Goal: Information Seeking & Learning: Learn about a topic

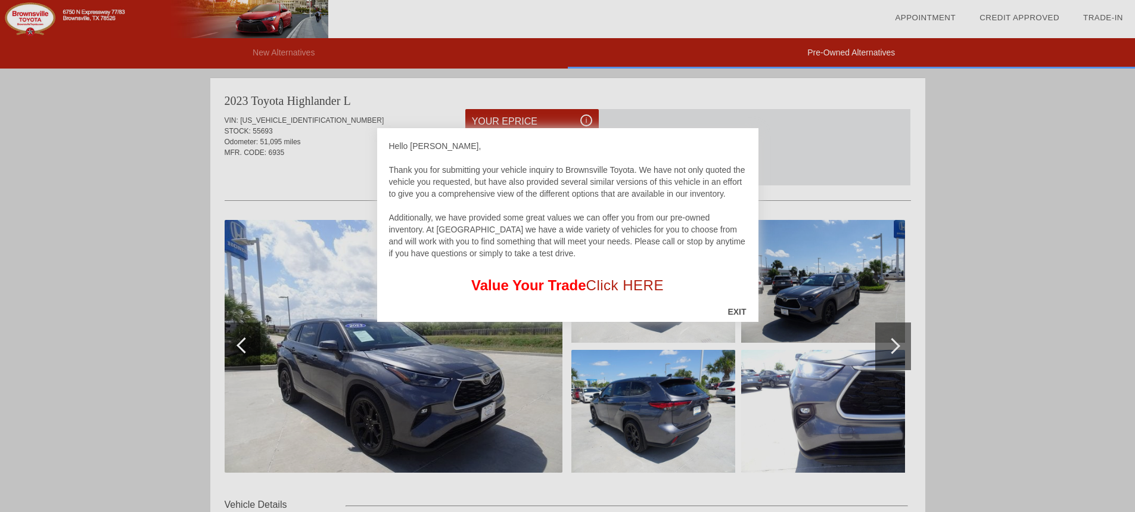
scroll to position [735, 0]
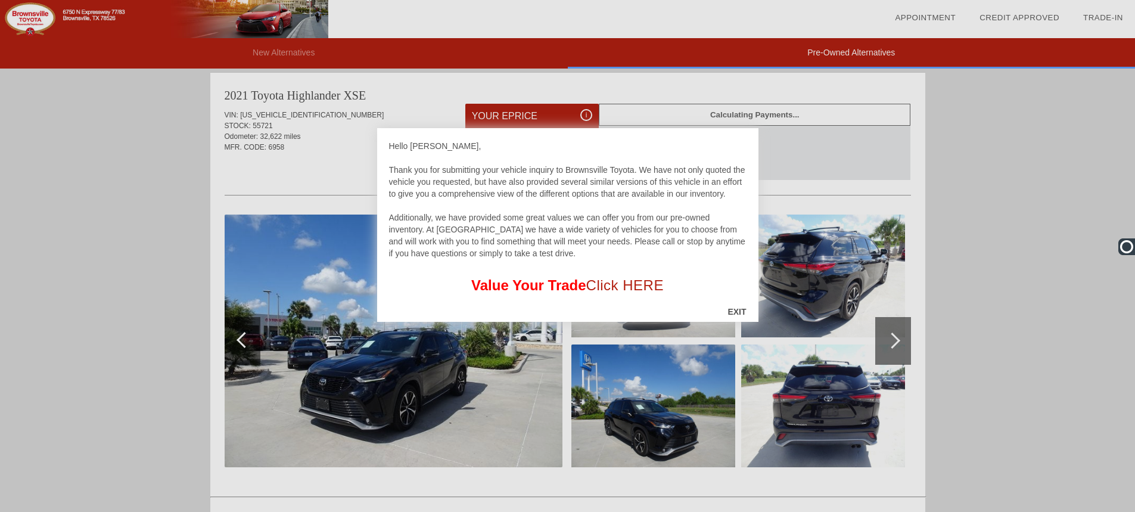
click at [735, 313] on div "EXIT" at bounding box center [737, 312] width 42 height 36
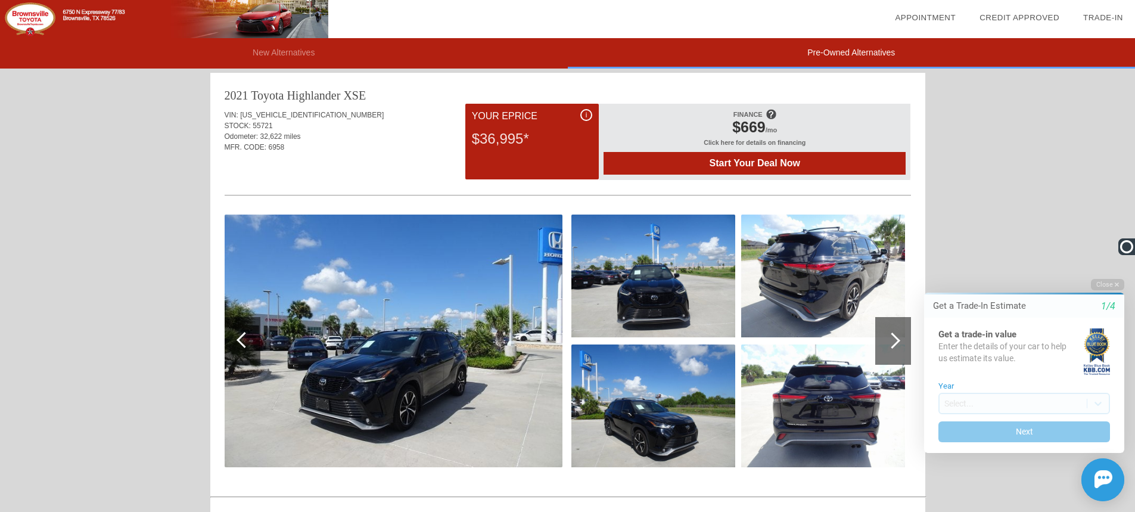
click at [471, 347] on img at bounding box center [394, 341] width 338 height 253
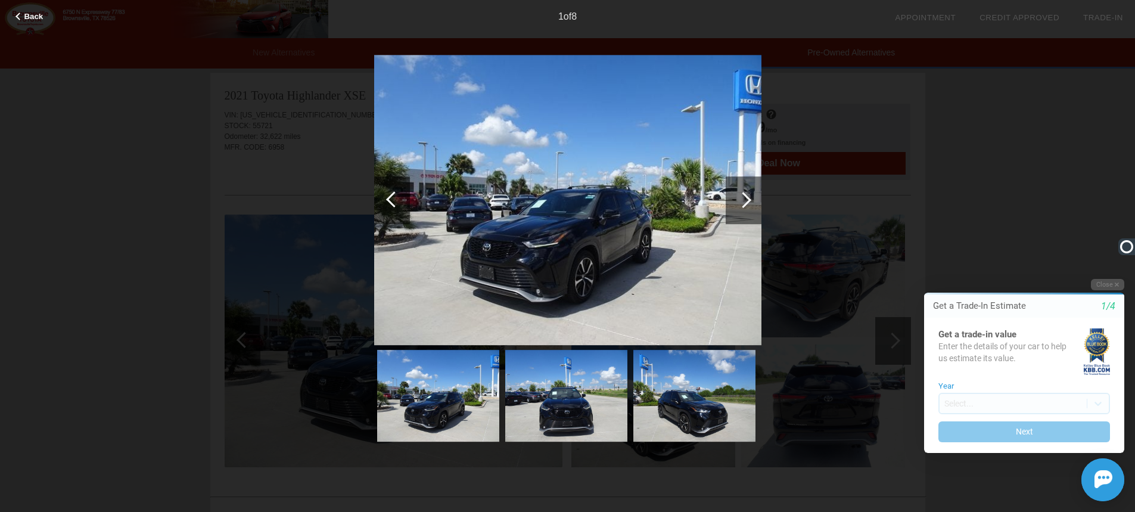
click at [430, 395] on img at bounding box center [438, 396] width 122 height 92
click at [530, 411] on img at bounding box center [566, 396] width 122 height 92
click at [700, 412] on img at bounding box center [695, 396] width 122 height 92
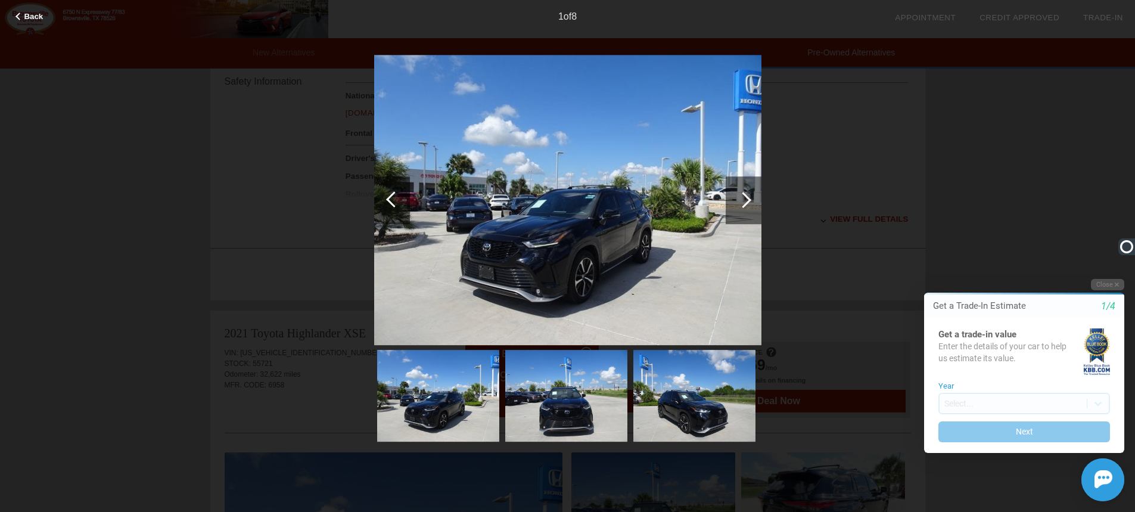
scroll to position [497, 0]
click at [748, 200] on div at bounding box center [743, 200] width 16 height 16
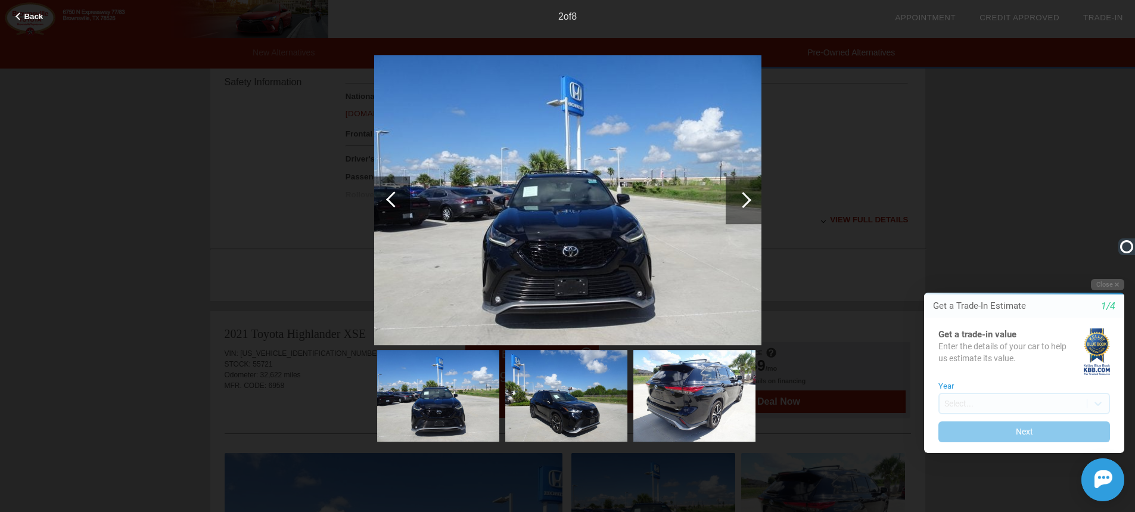
click at [748, 200] on div at bounding box center [743, 200] width 16 height 16
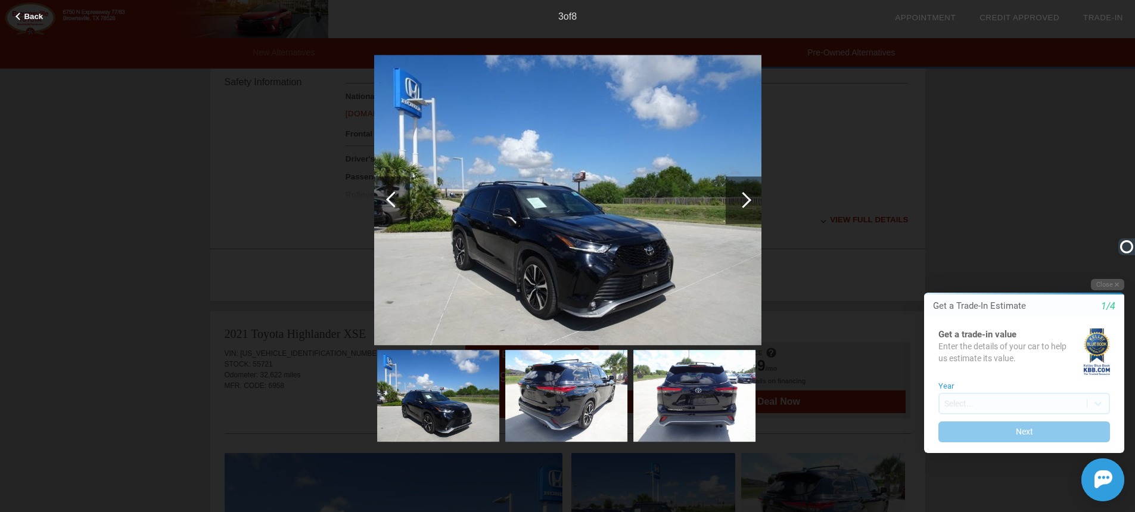
click at [748, 200] on div at bounding box center [743, 200] width 16 height 16
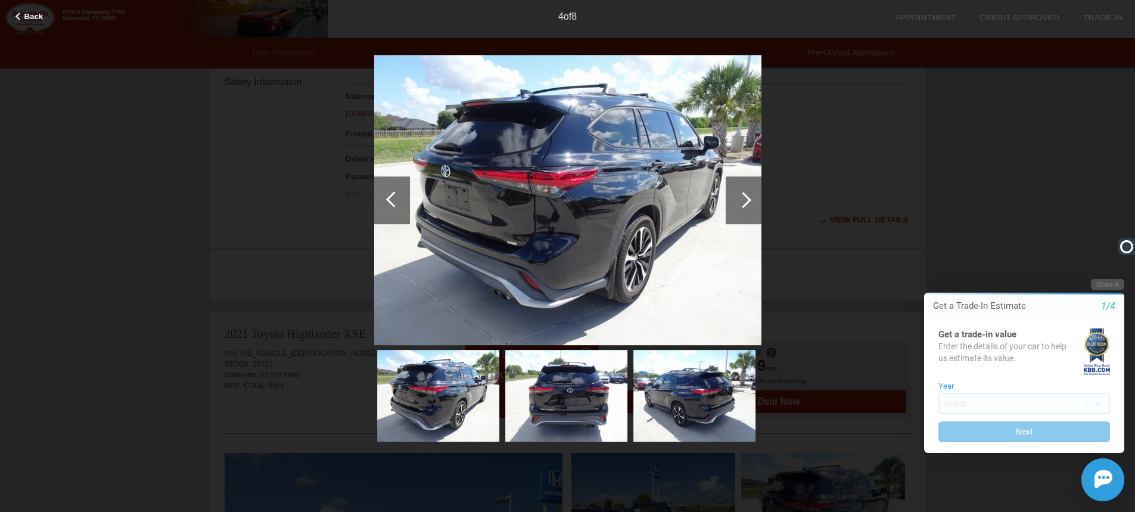
click at [743, 200] on div at bounding box center [743, 200] width 16 height 16
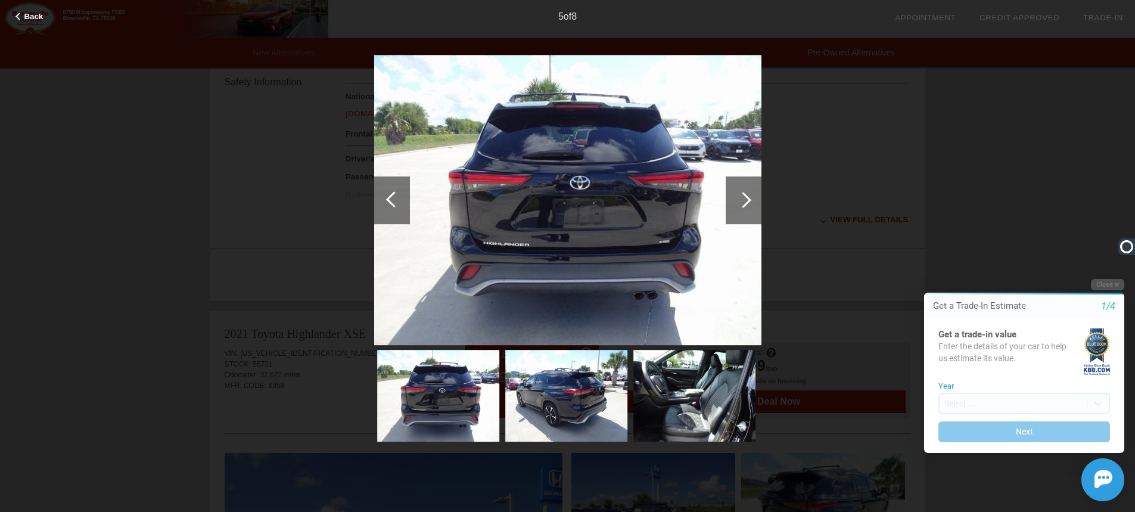
click at [743, 200] on div at bounding box center [743, 200] width 16 height 16
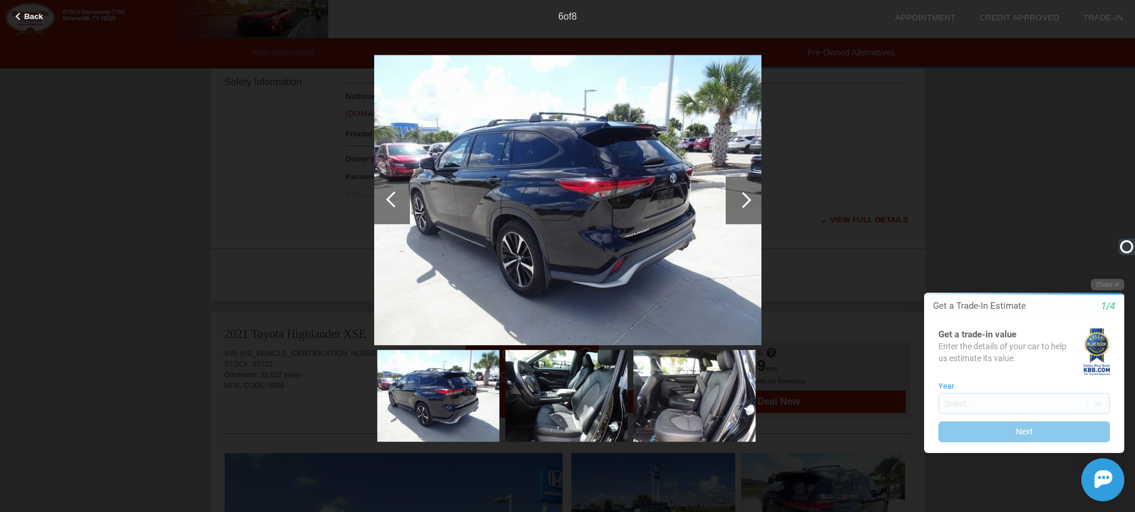
click at [743, 200] on div at bounding box center [743, 200] width 16 height 16
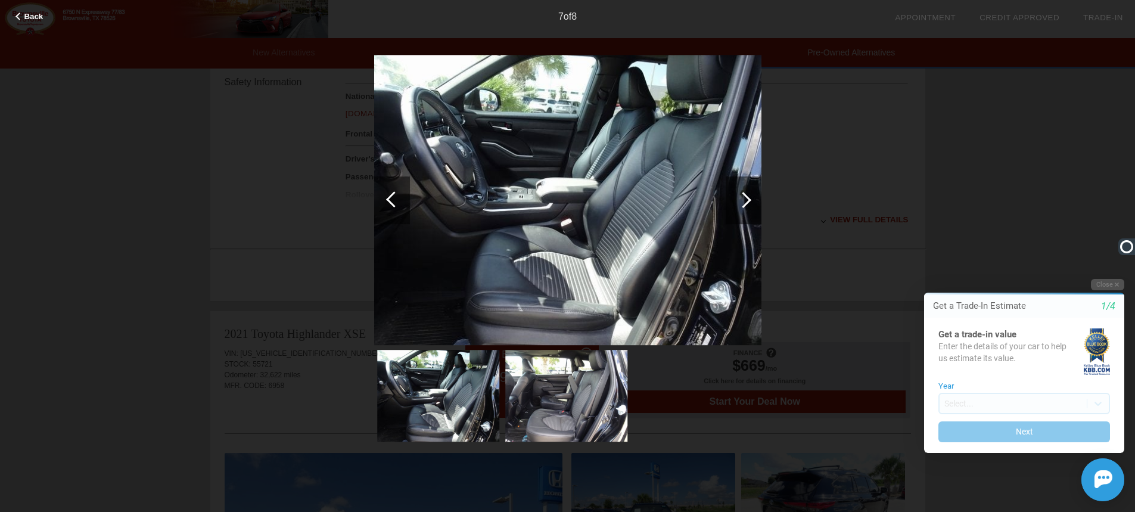
click at [743, 200] on div at bounding box center [743, 200] width 16 height 16
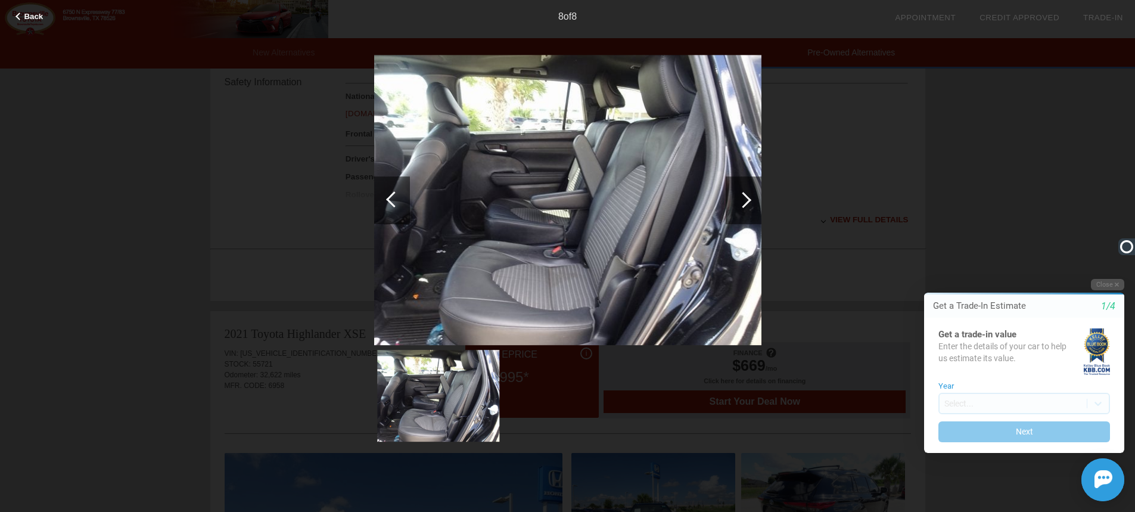
click at [743, 200] on div at bounding box center [743, 200] width 16 height 16
click at [744, 200] on div at bounding box center [743, 200] width 16 height 16
click at [30, 14] on span "Back" at bounding box center [33, 16] width 19 height 9
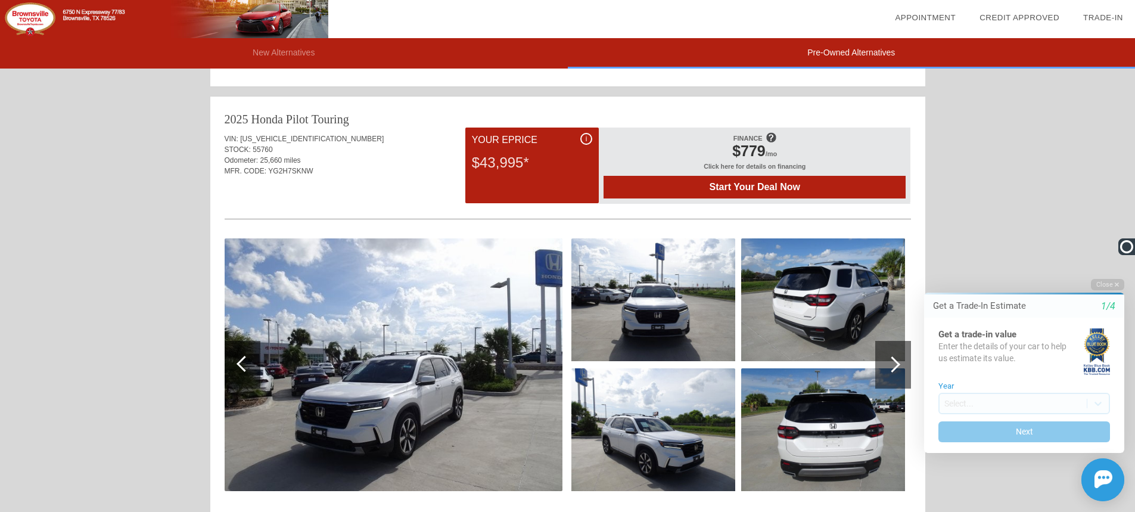
scroll to position [1272, 0]
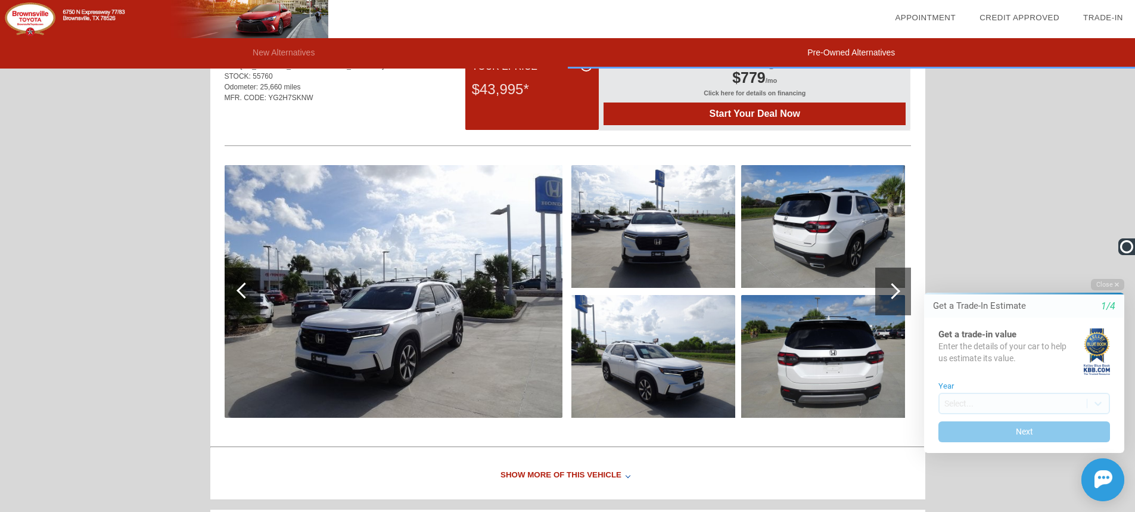
click at [430, 259] on img at bounding box center [394, 291] width 338 height 253
click at [0, 0] on img at bounding box center [0, 0] width 0 height 0
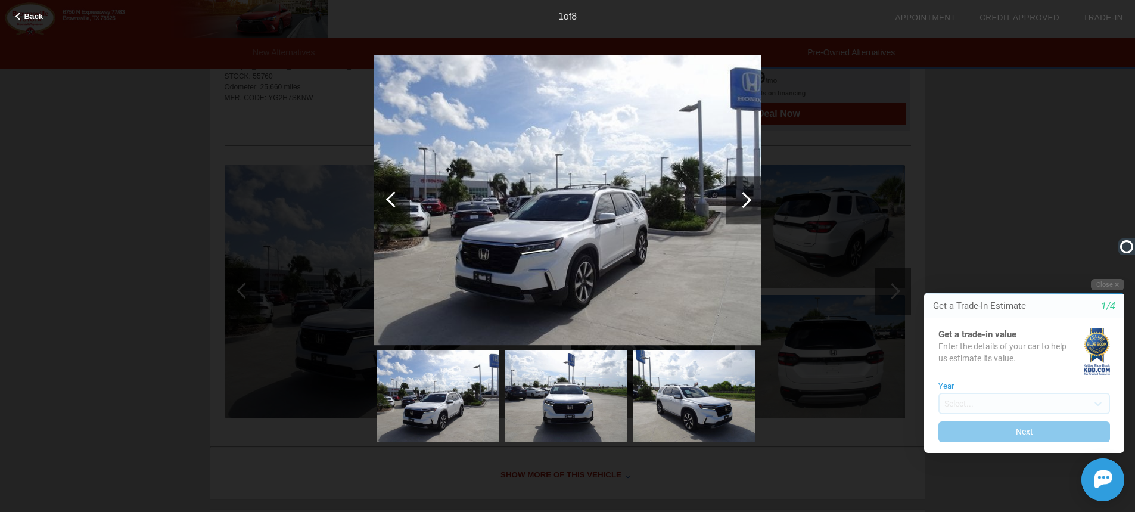
click at [743, 201] on div at bounding box center [743, 200] width 16 height 16
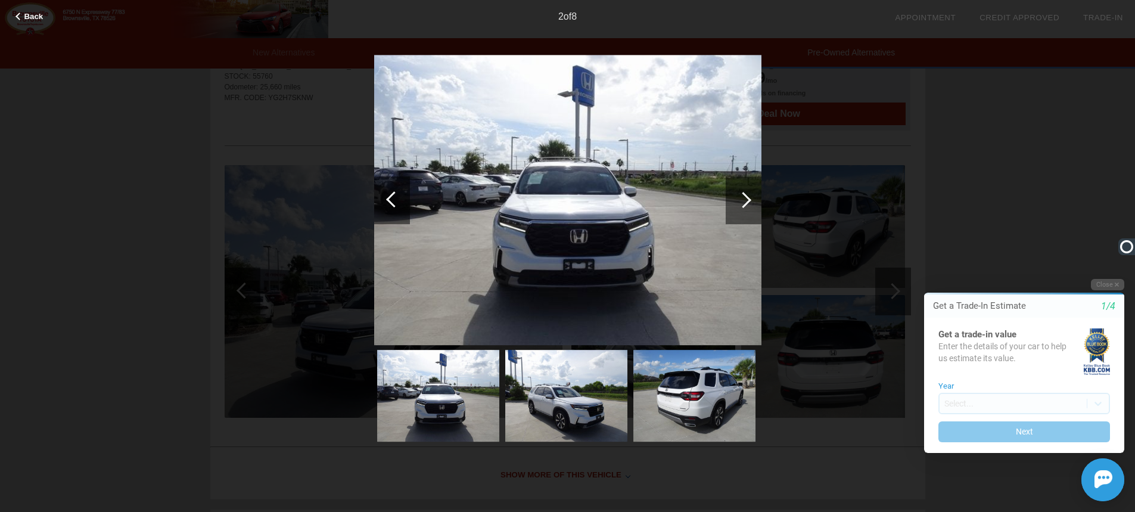
click at [743, 201] on div at bounding box center [743, 200] width 16 height 16
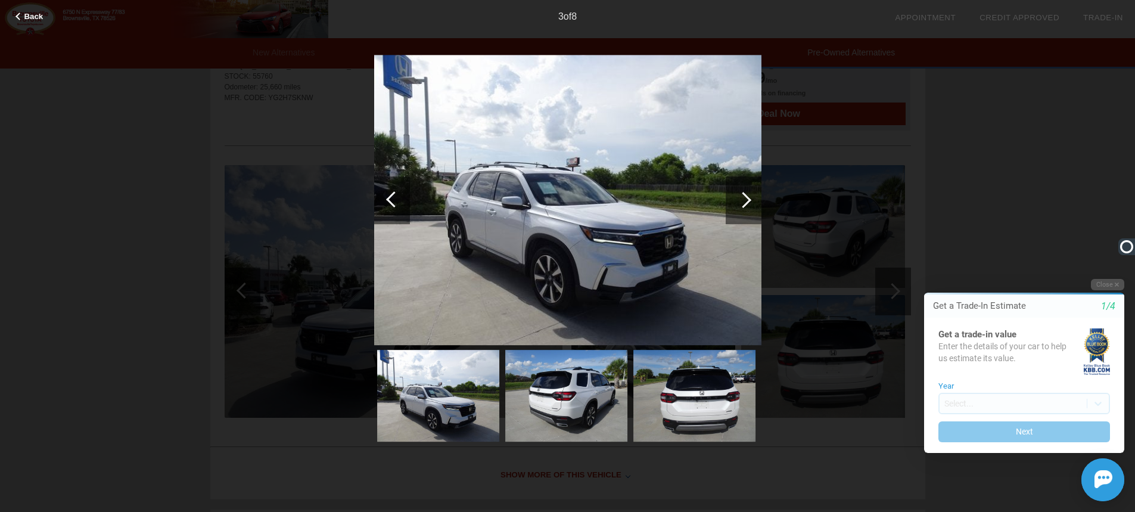
click at [743, 201] on div at bounding box center [743, 200] width 16 height 16
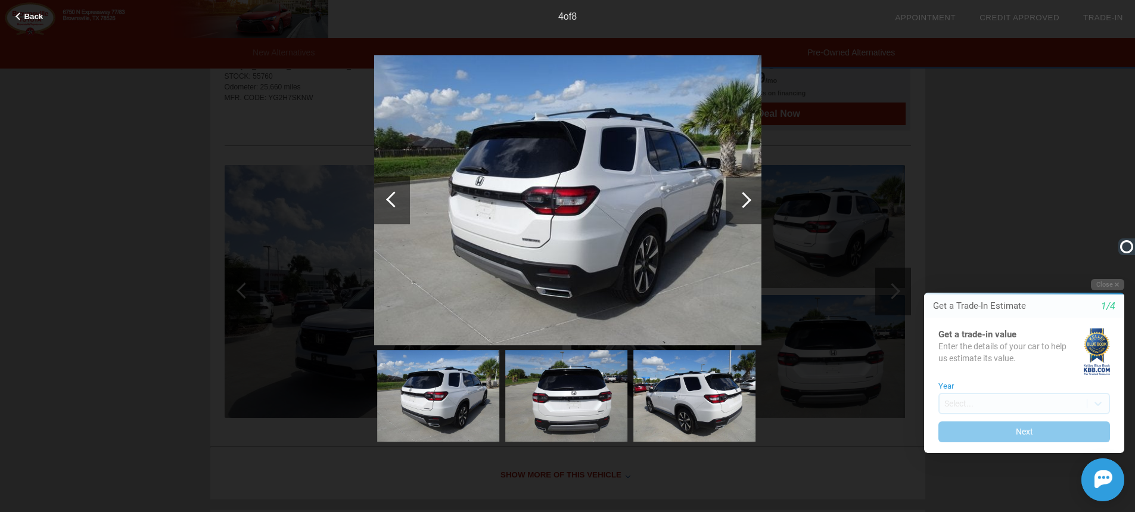
click at [743, 201] on div at bounding box center [743, 200] width 16 height 16
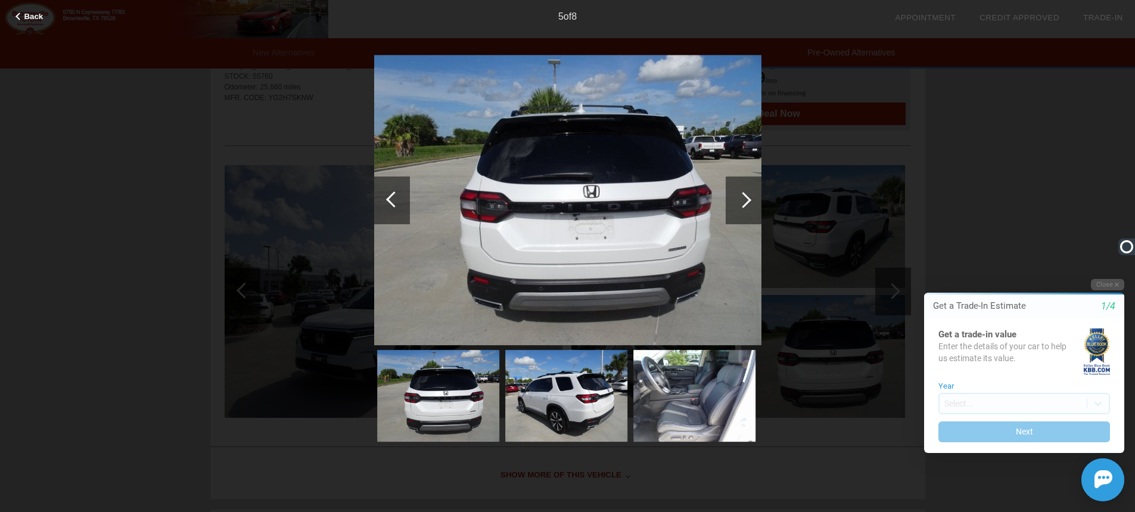
click at [743, 201] on div at bounding box center [743, 200] width 16 height 16
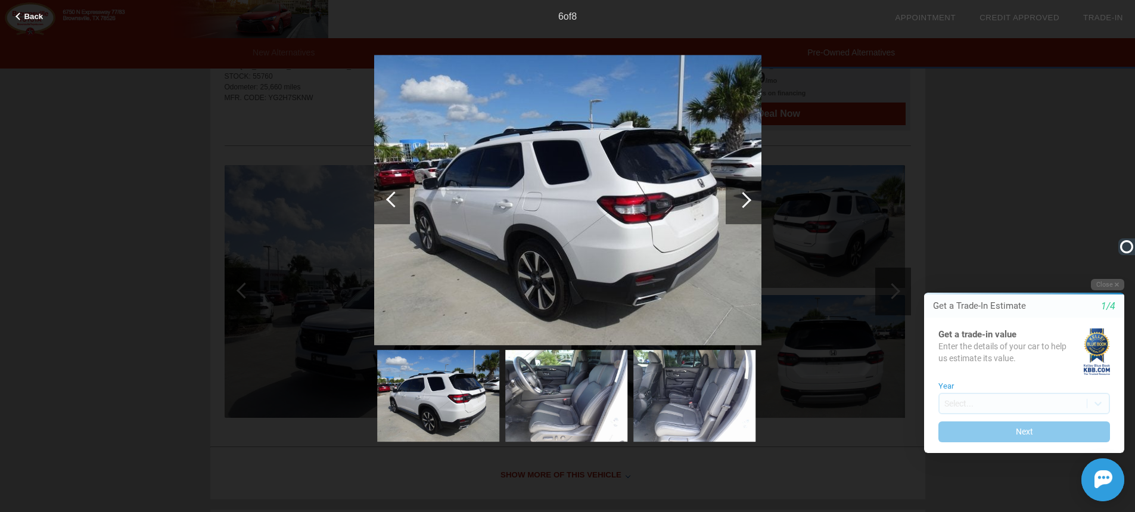
click at [743, 201] on div at bounding box center [743, 200] width 16 height 16
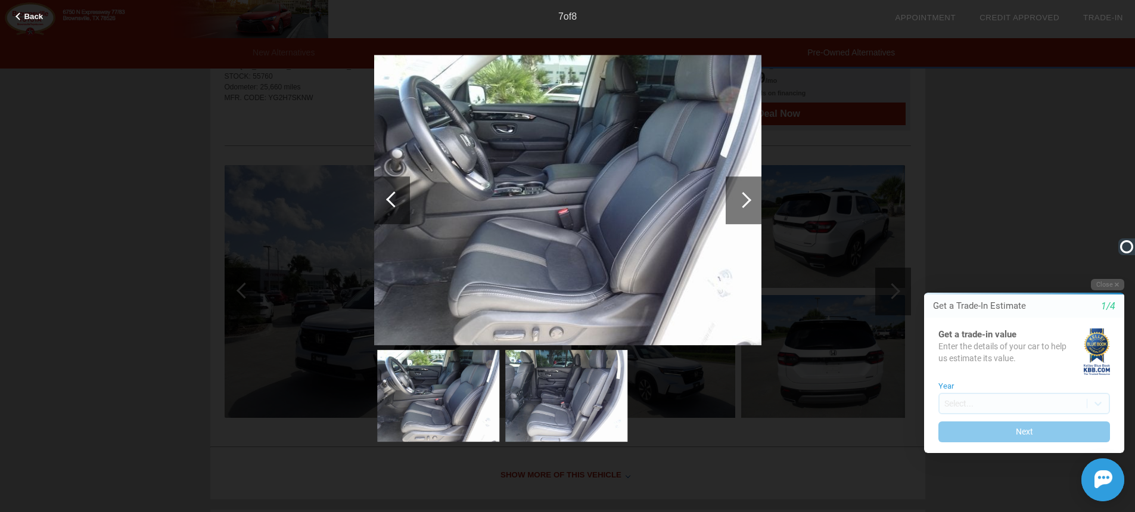
click at [743, 201] on div at bounding box center [743, 200] width 16 height 16
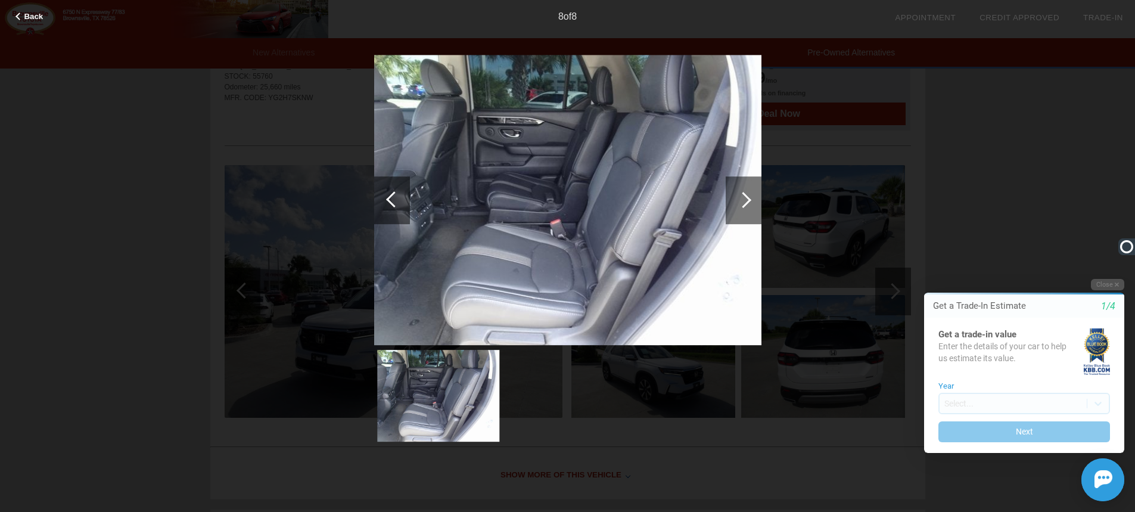
click at [743, 201] on div at bounding box center [743, 200] width 16 height 16
click at [747, 201] on div at bounding box center [743, 200] width 16 height 16
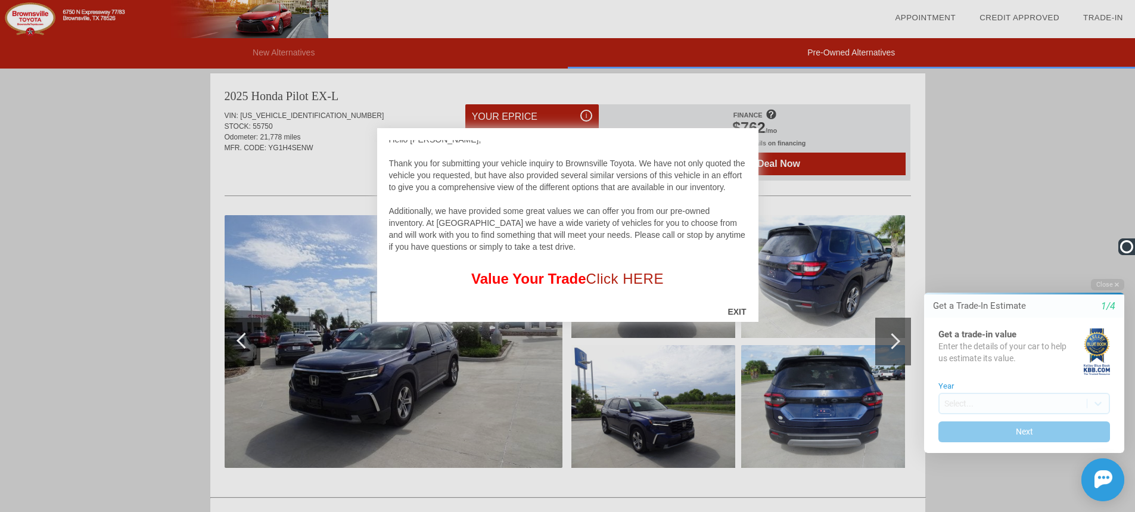
scroll to position [18, 0]
click at [734, 312] on div "EXIT" at bounding box center [737, 312] width 42 height 36
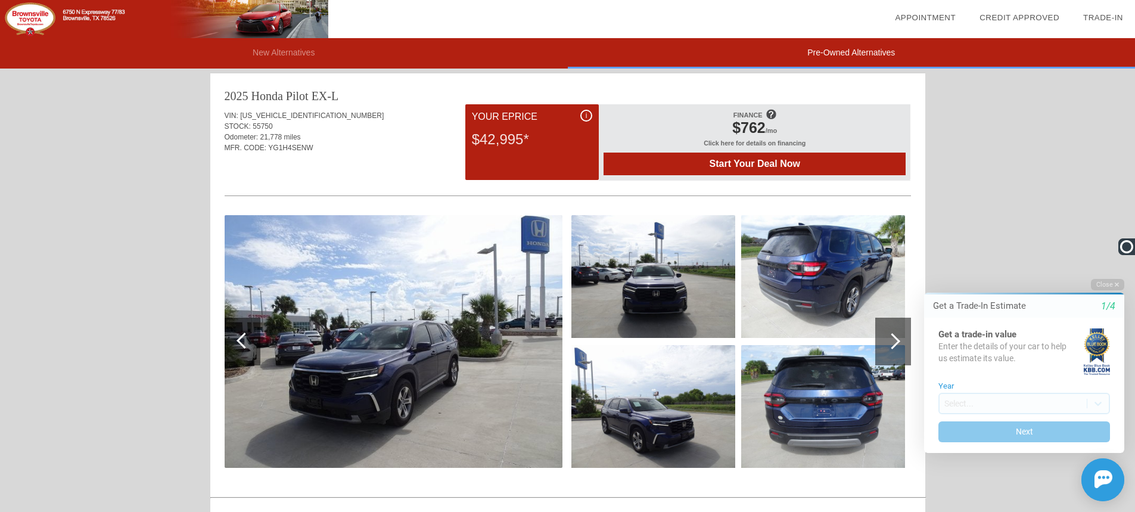
click at [486, 343] on img at bounding box center [394, 341] width 338 height 253
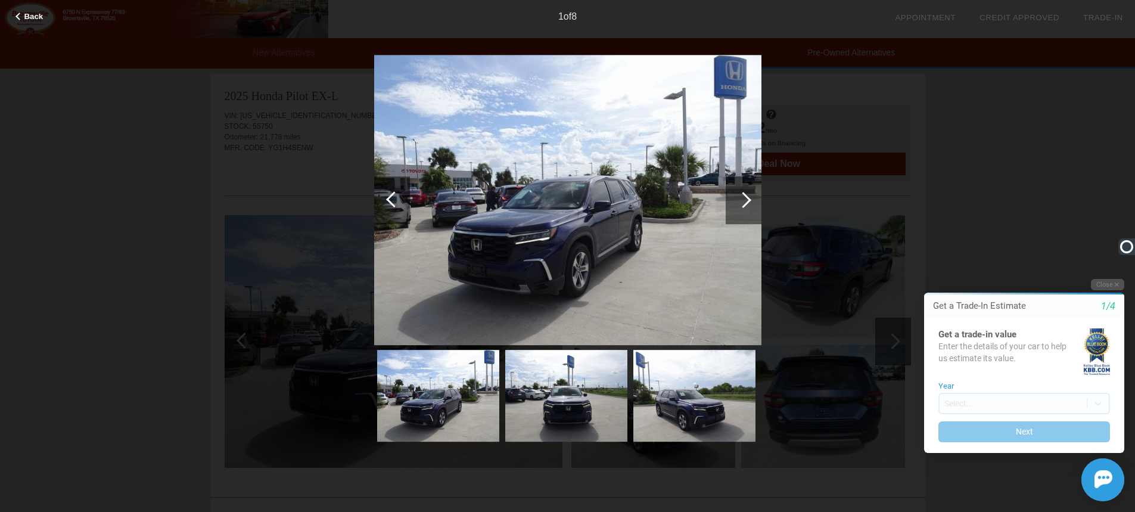
click at [741, 200] on div at bounding box center [743, 200] width 16 height 16
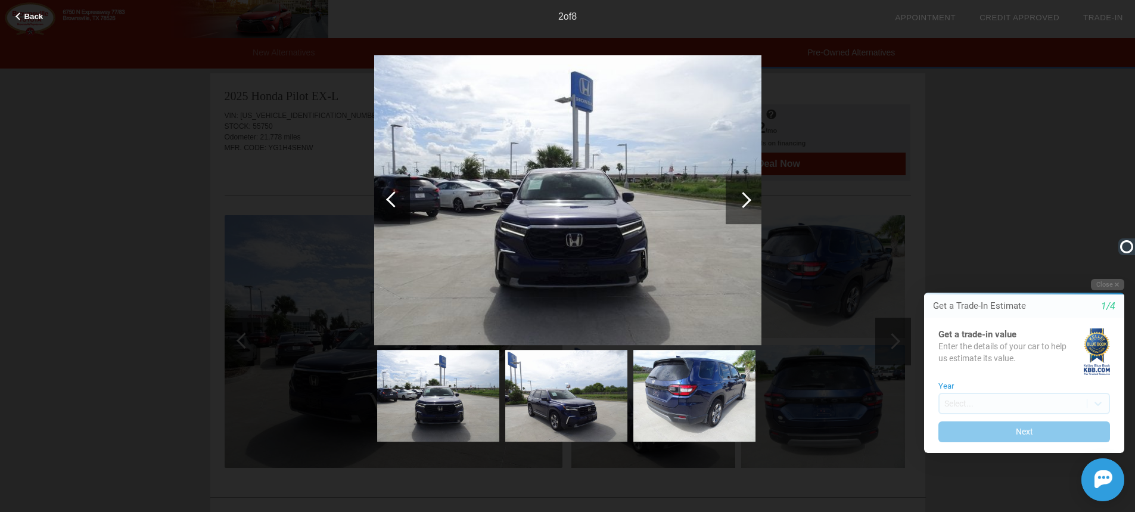
click at [741, 200] on div at bounding box center [743, 200] width 16 height 16
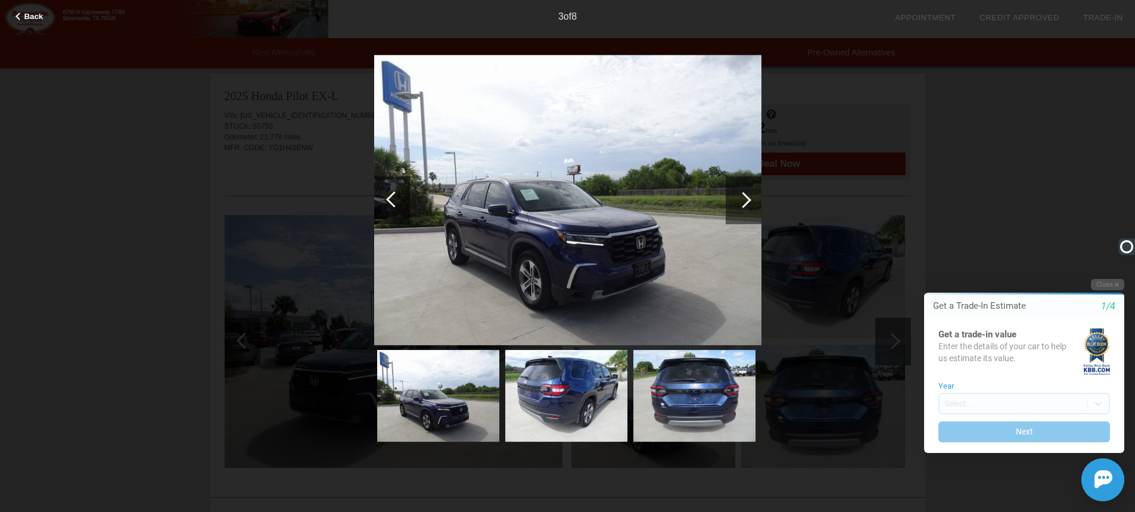
click at [741, 200] on div at bounding box center [743, 200] width 16 height 16
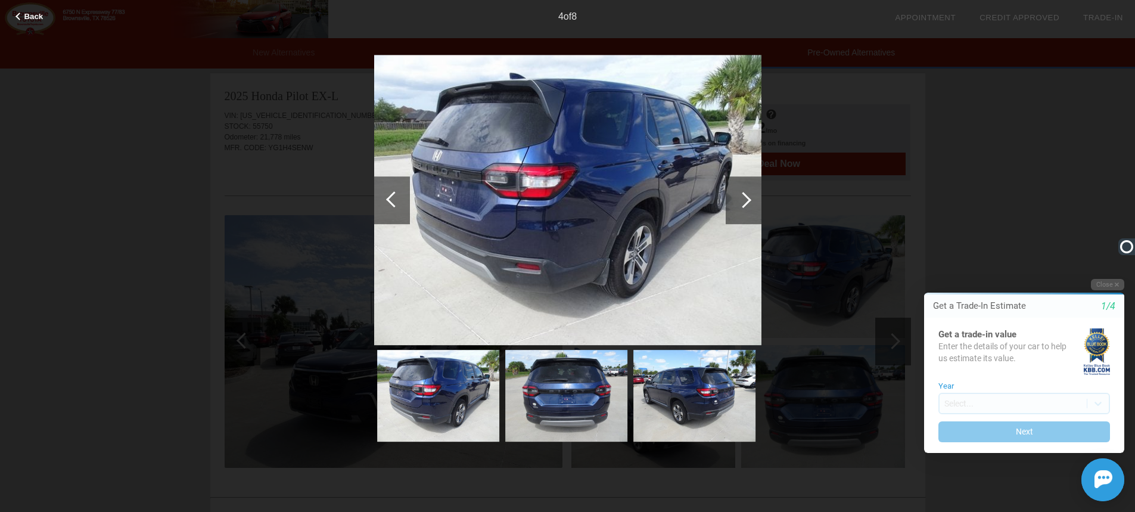
click at [741, 200] on div at bounding box center [743, 200] width 16 height 16
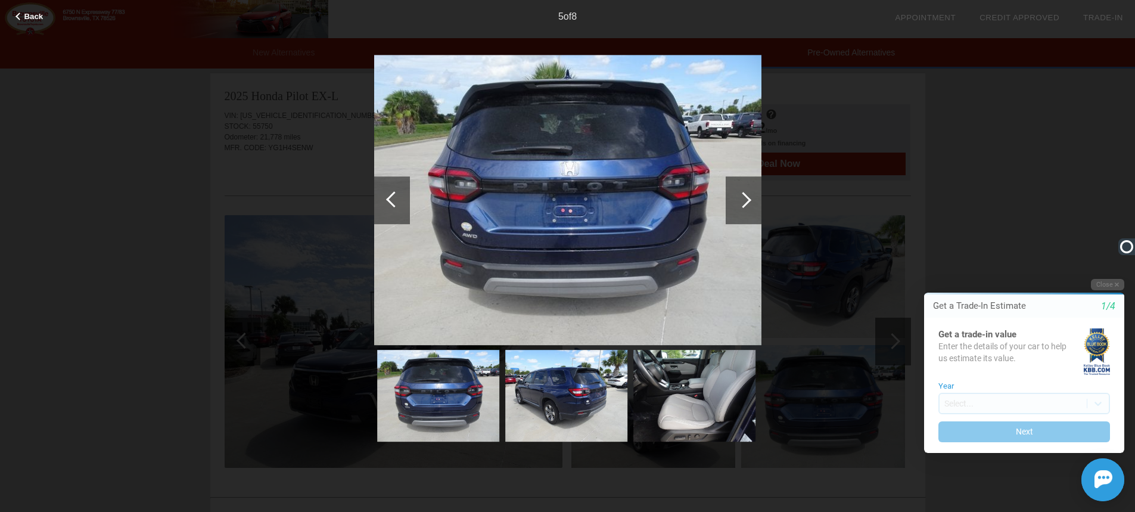
click at [741, 200] on div at bounding box center [743, 200] width 16 height 16
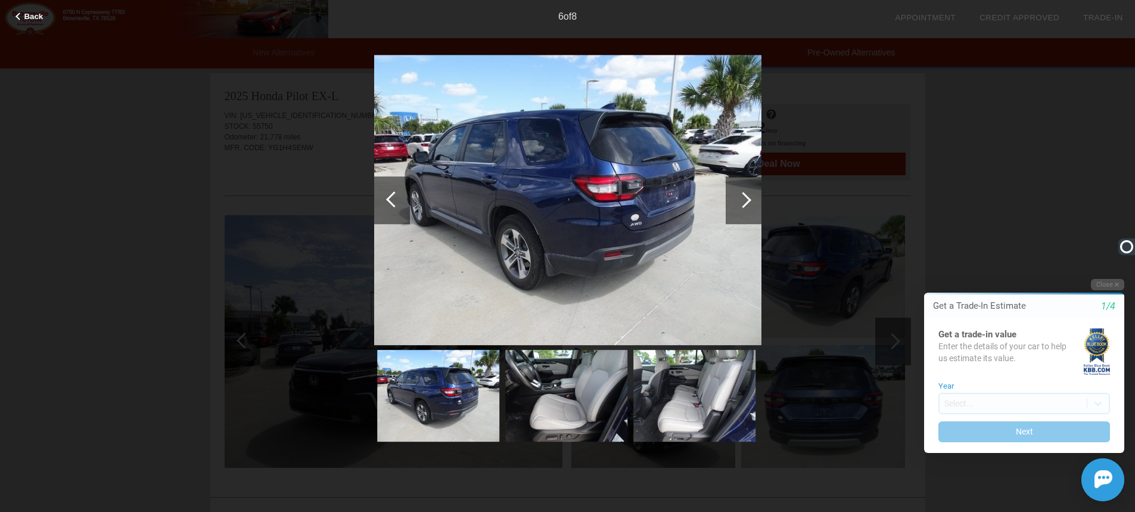
click at [741, 200] on div at bounding box center [743, 200] width 16 height 16
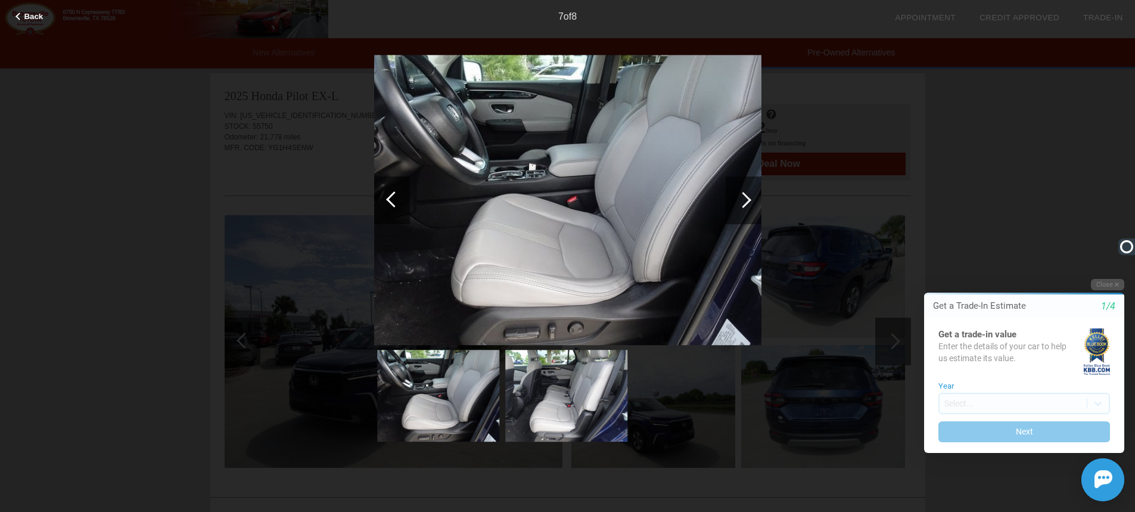
click at [741, 200] on div at bounding box center [743, 200] width 16 height 16
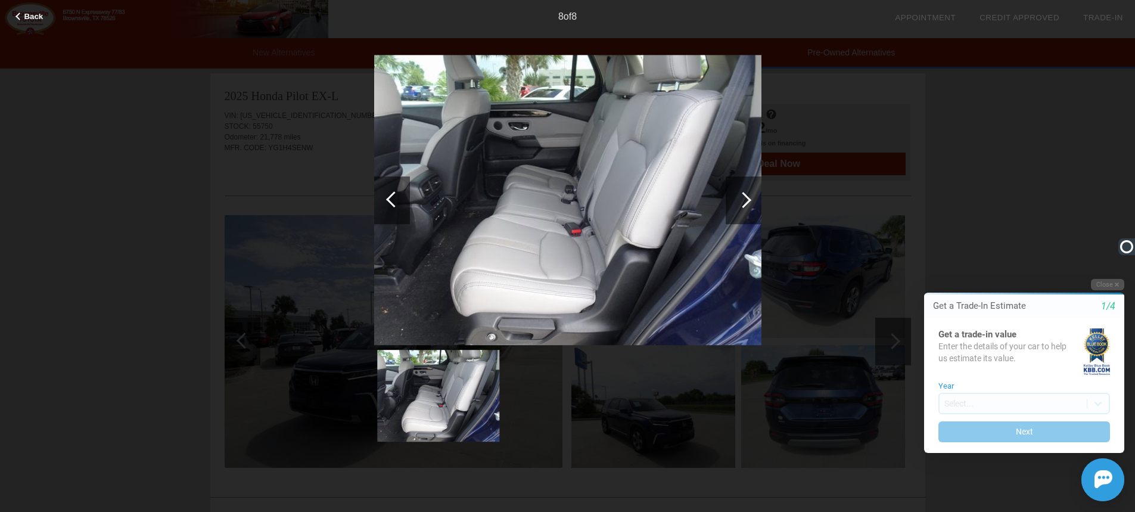
click at [741, 200] on div at bounding box center [743, 200] width 16 height 16
click at [39, 17] on span "Back" at bounding box center [33, 16] width 19 height 9
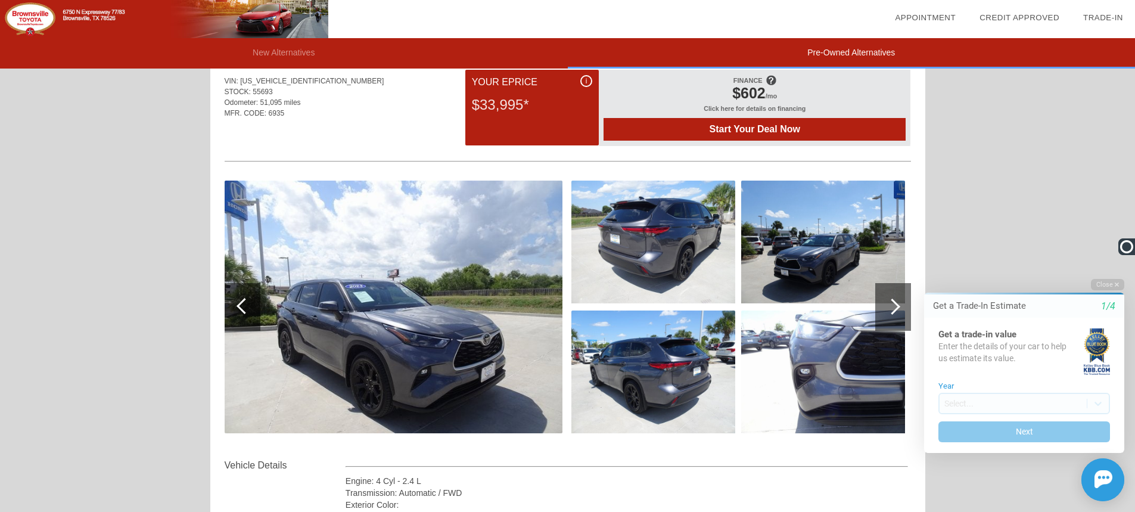
scroll to position [0, 0]
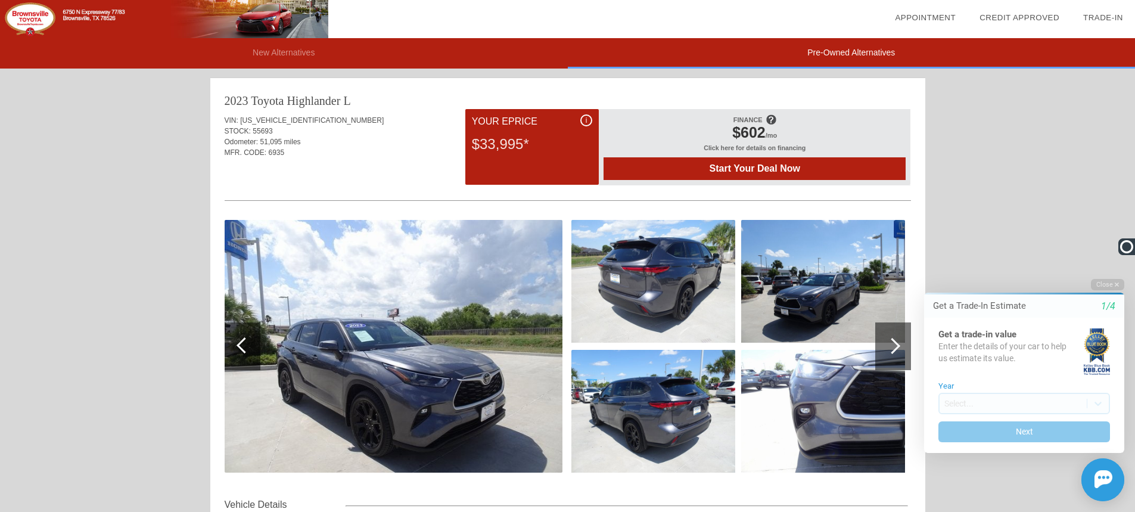
click at [513, 328] on img at bounding box center [394, 346] width 338 height 253
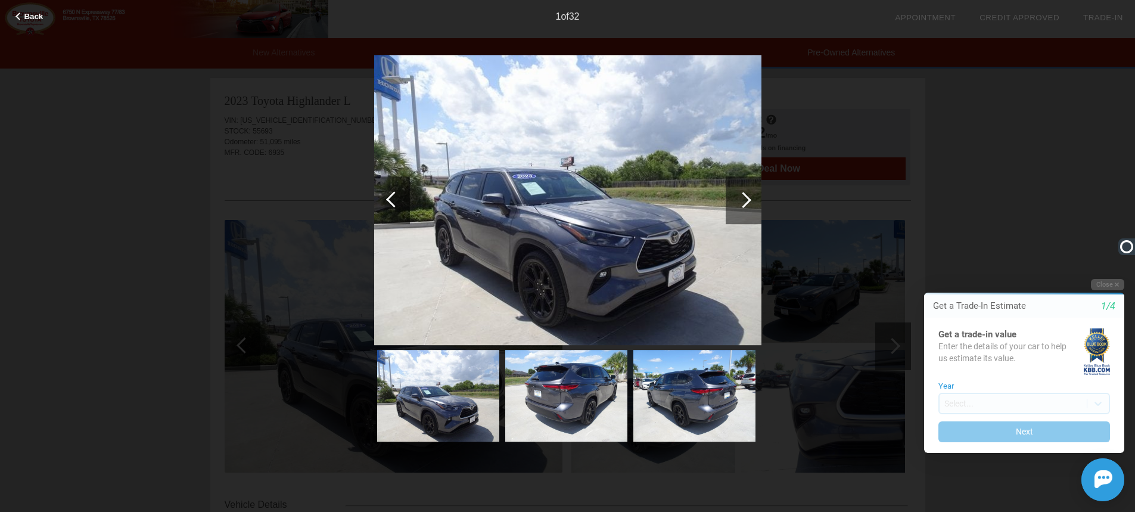
click at [749, 197] on div at bounding box center [743, 200] width 16 height 16
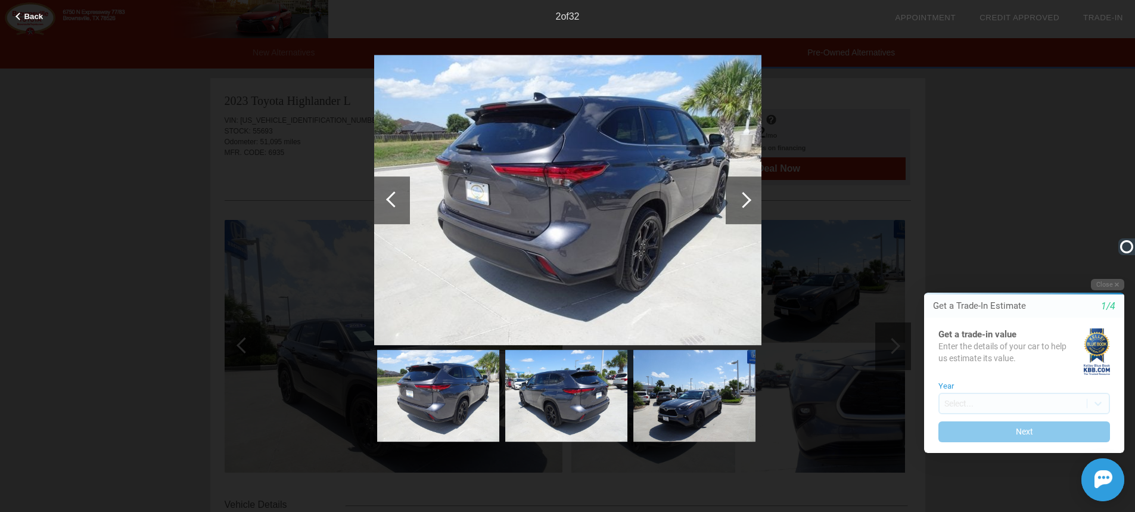
click at [748, 197] on div at bounding box center [743, 200] width 16 height 16
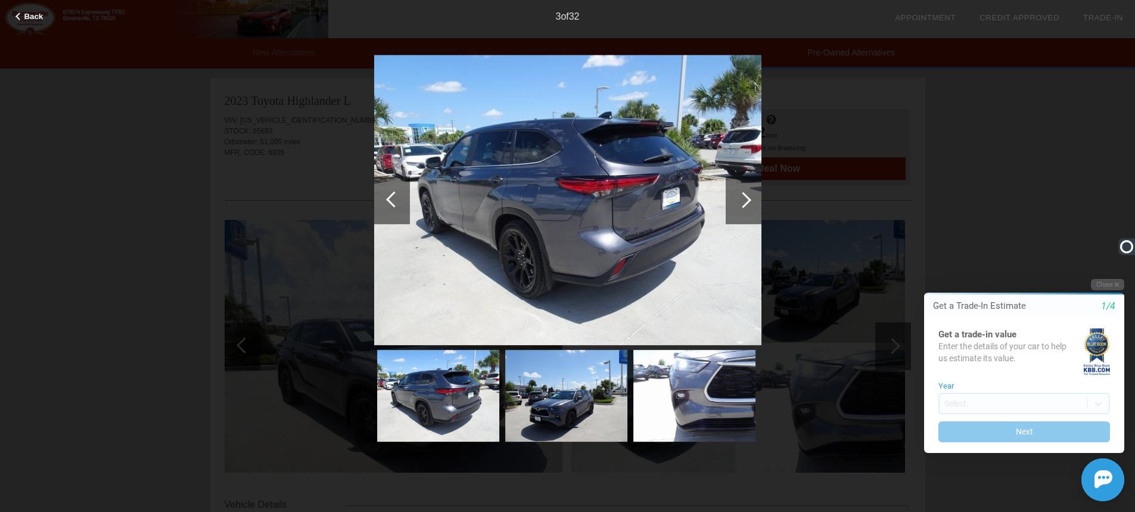
click at [748, 197] on div at bounding box center [743, 200] width 16 height 16
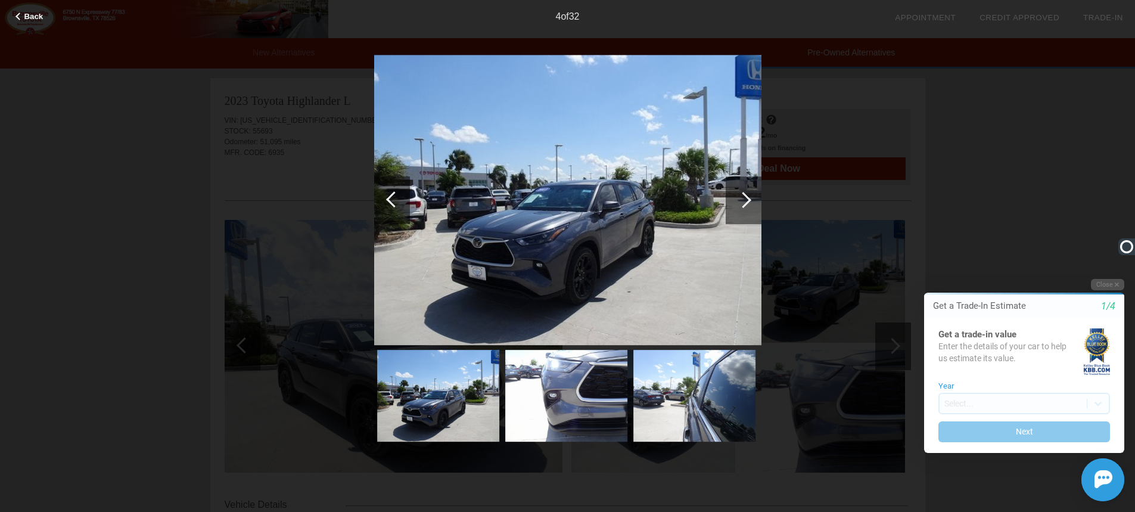
click at [748, 197] on div at bounding box center [743, 200] width 16 height 16
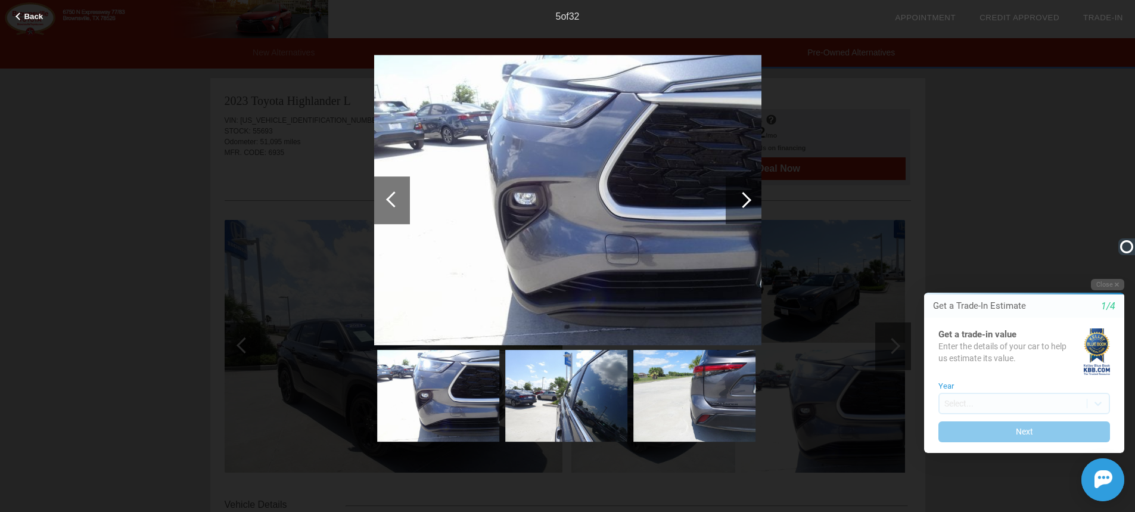
click at [748, 197] on div at bounding box center [743, 200] width 16 height 16
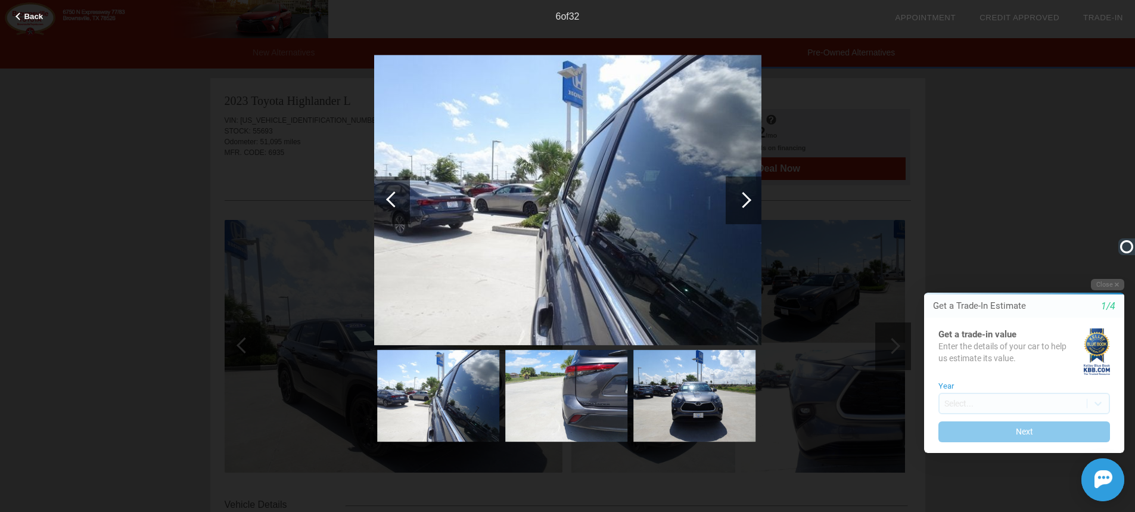
click at [748, 197] on div at bounding box center [743, 200] width 16 height 16
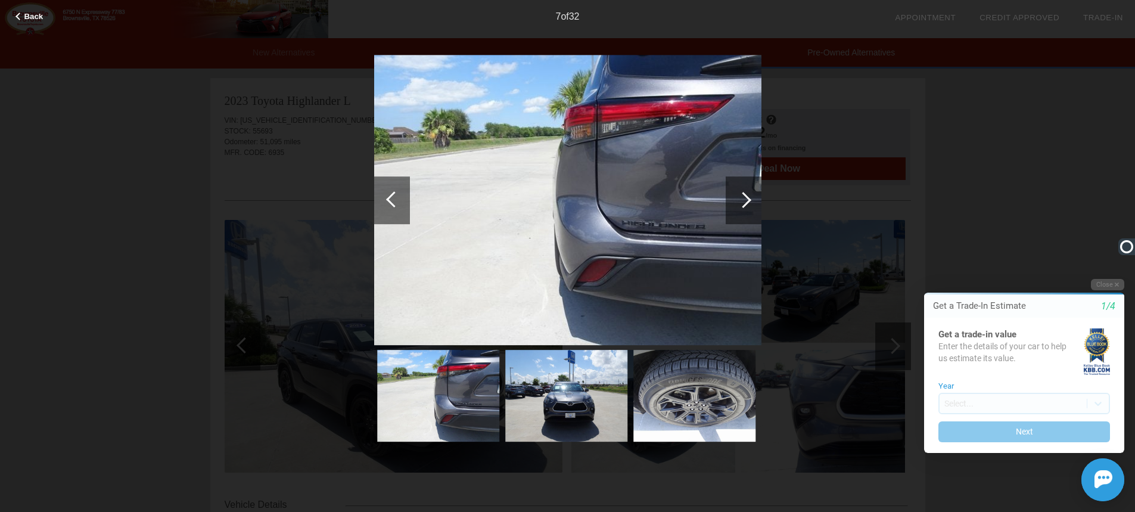
click at [748, 197] on div at bounding box center [743, 200] width 16 height 16
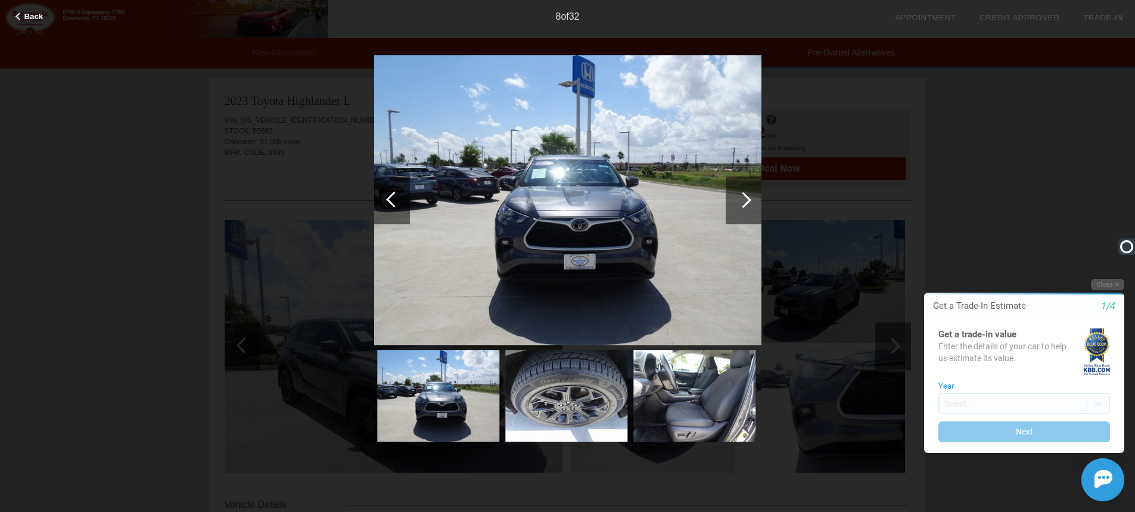
click at [748, 197] on div at bounding box center [743, 200] width 16 height 16
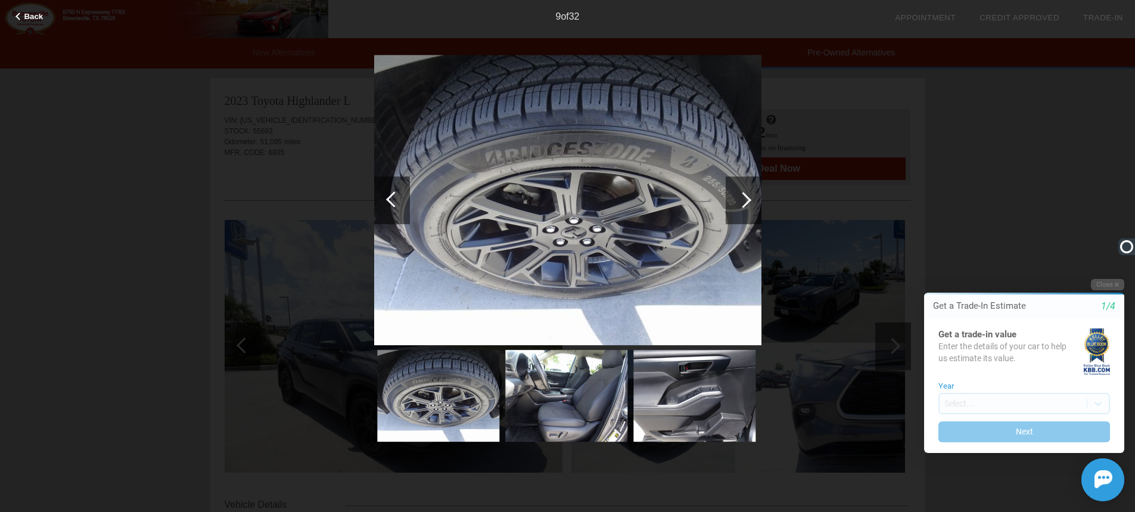
click at [748, 197] on div at bounding box center [743, 200] width 16 height 16
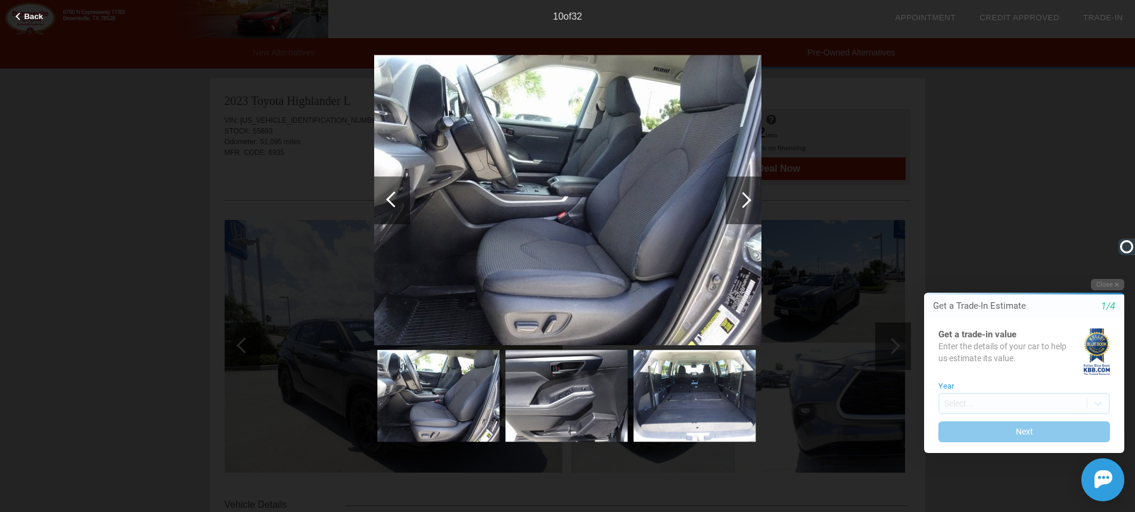
click at [748, 197] on div at bounding box center [743, 200] width 16 height 16
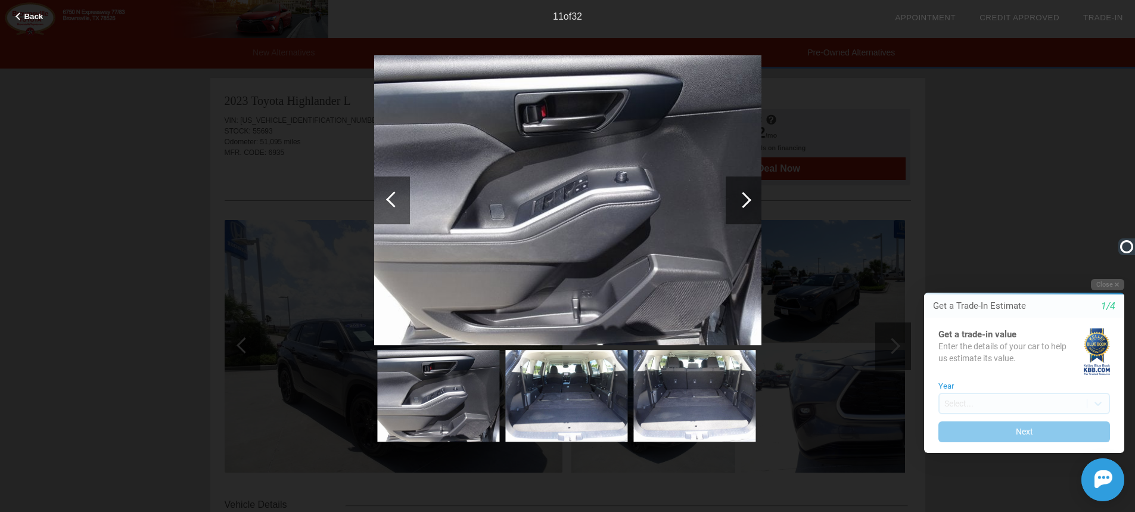
click at [748, 197] on div at bounding box center [743, 200] width 16 height 16
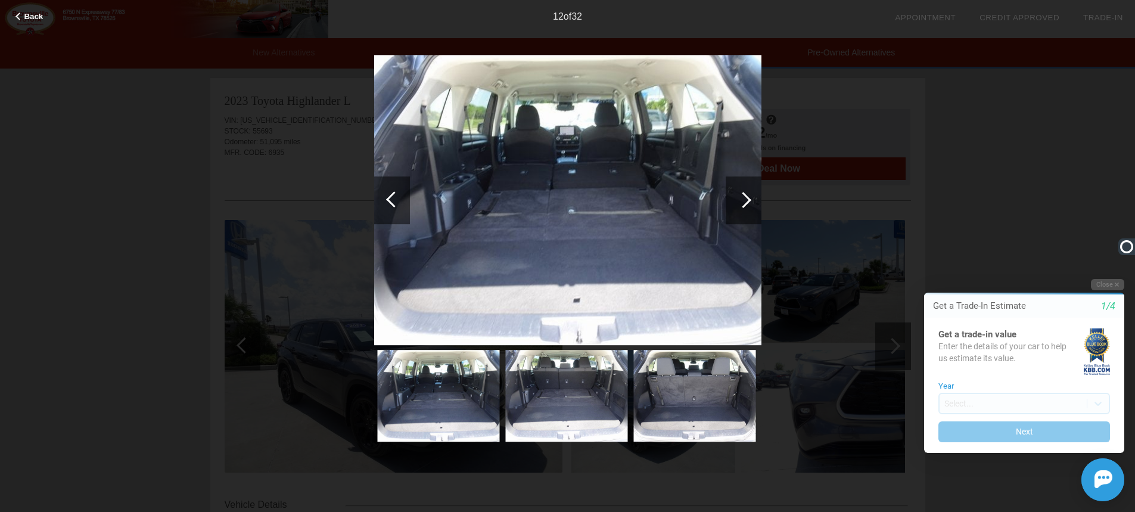
click at [748, 197] on div at bounding box center [743, 200] width 16 height 16
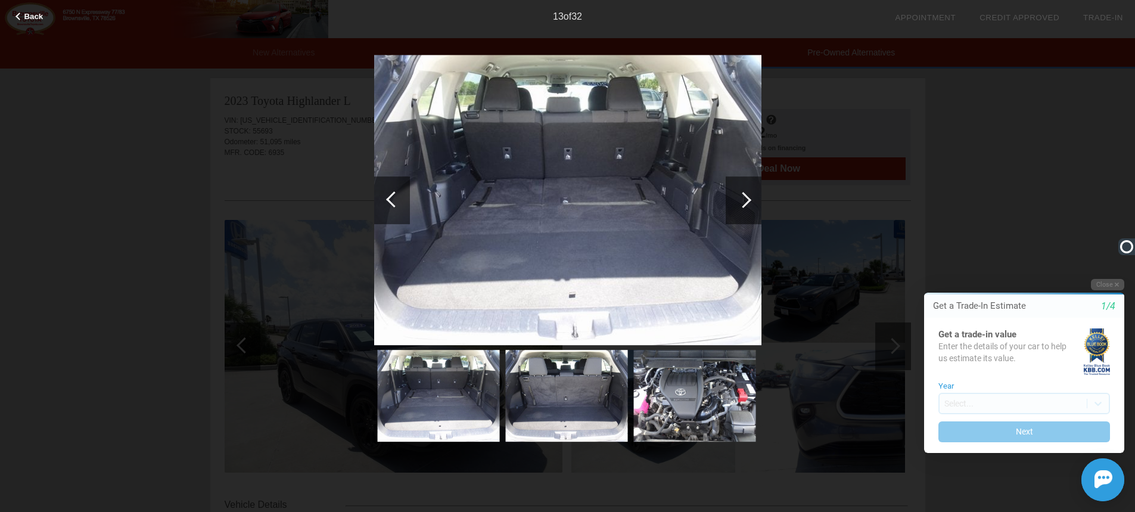
click at [748, 197] on div at bounding box center [743, 200] width 16 height 16
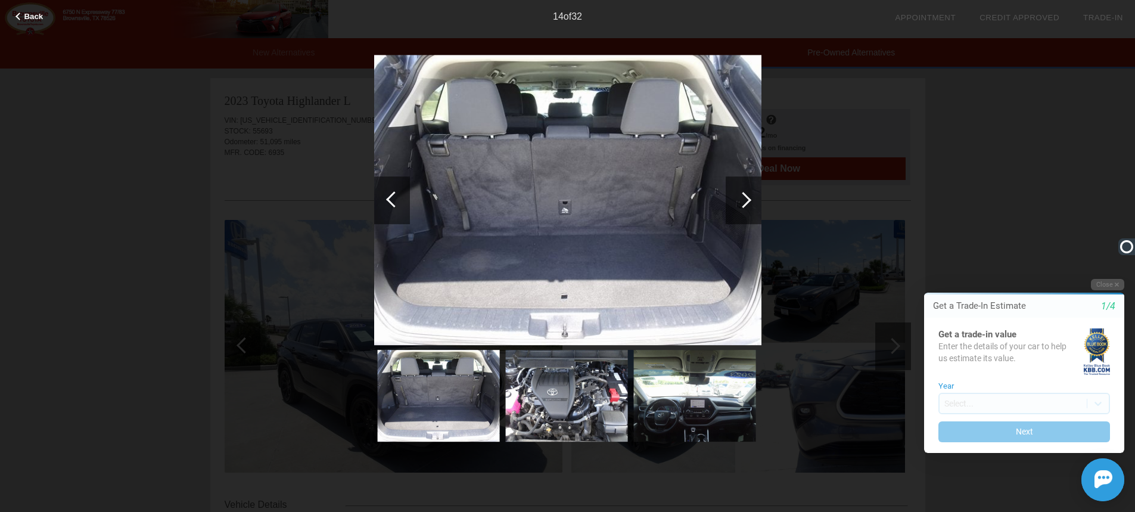
click at [748, 197] on div at bounding box center [743, 200] width 16 height 16
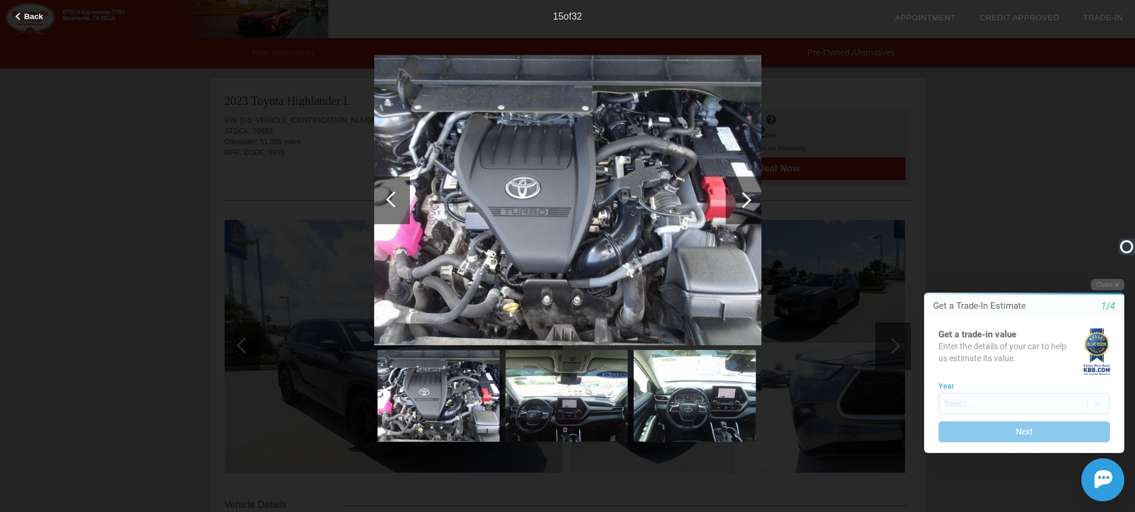
click at [748, 197] on div at bounding box center [743, 200] width 16 height 16
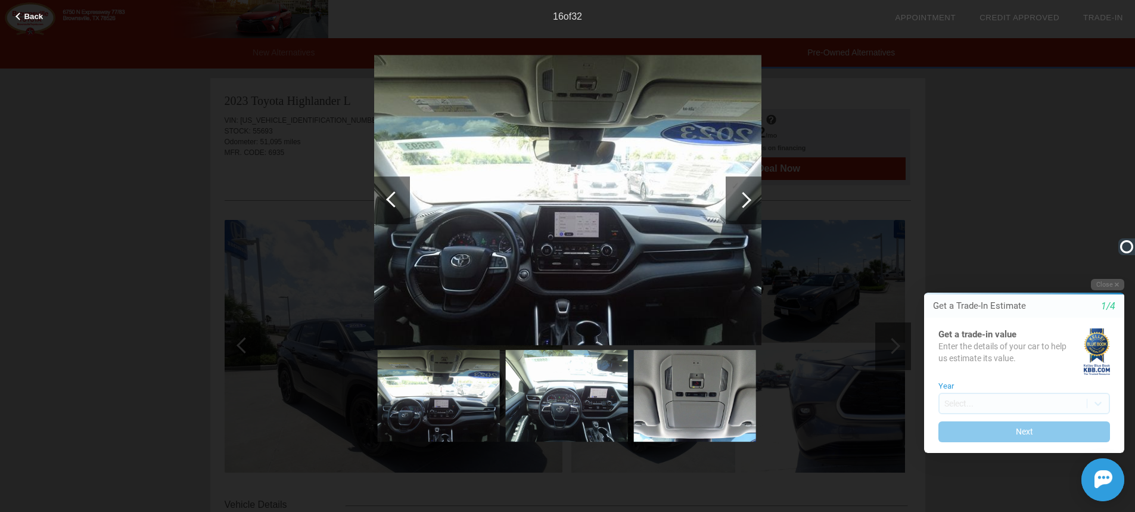
click at [748, 197] on div at bounding box center [743, 200] width 16 height 16
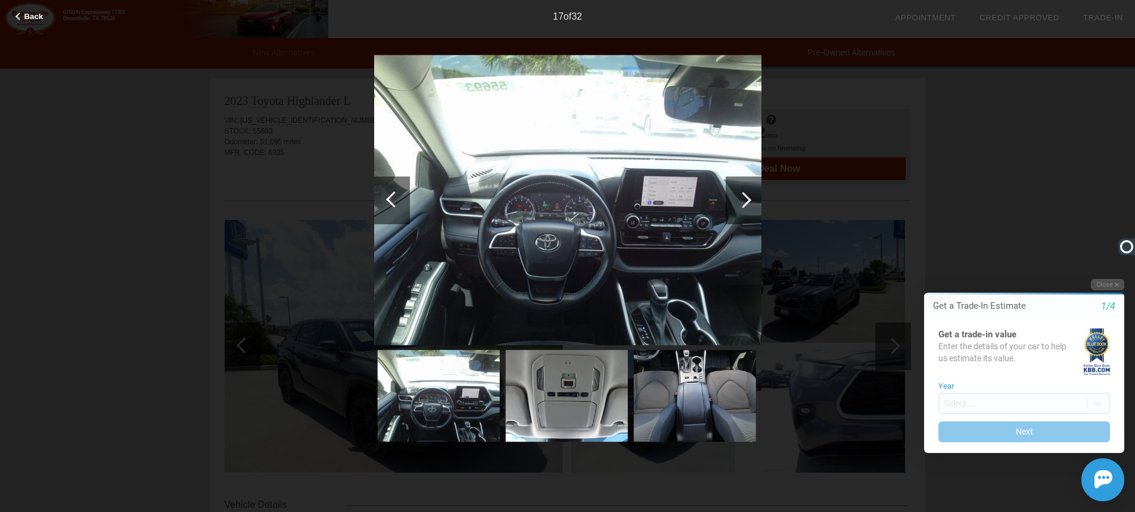
click at [748, 197] on div at bounding box center [743, 200] width 16 height 16
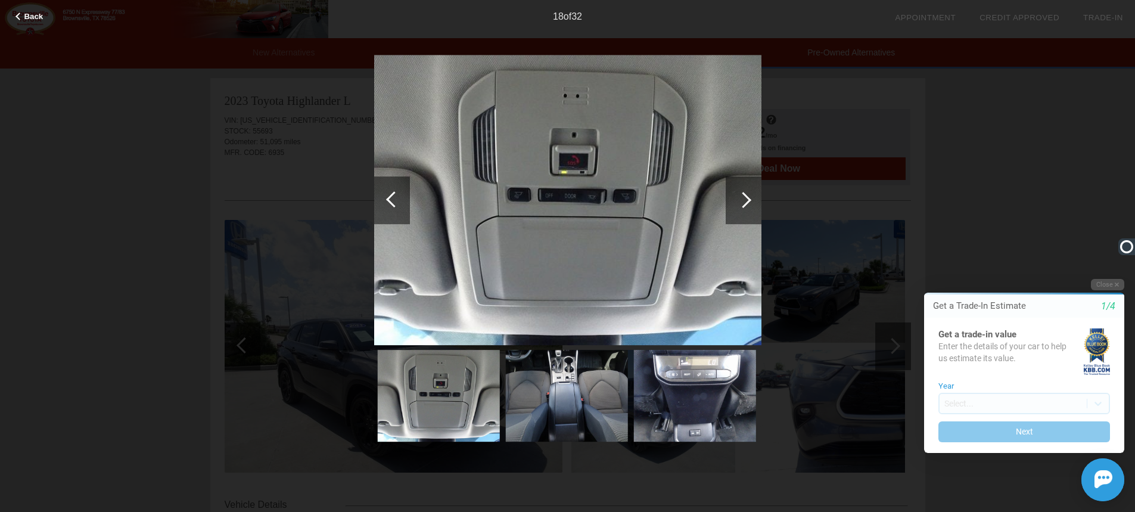
click at [748, 197] on div at bounding box center [743, 200] width 16 height 16
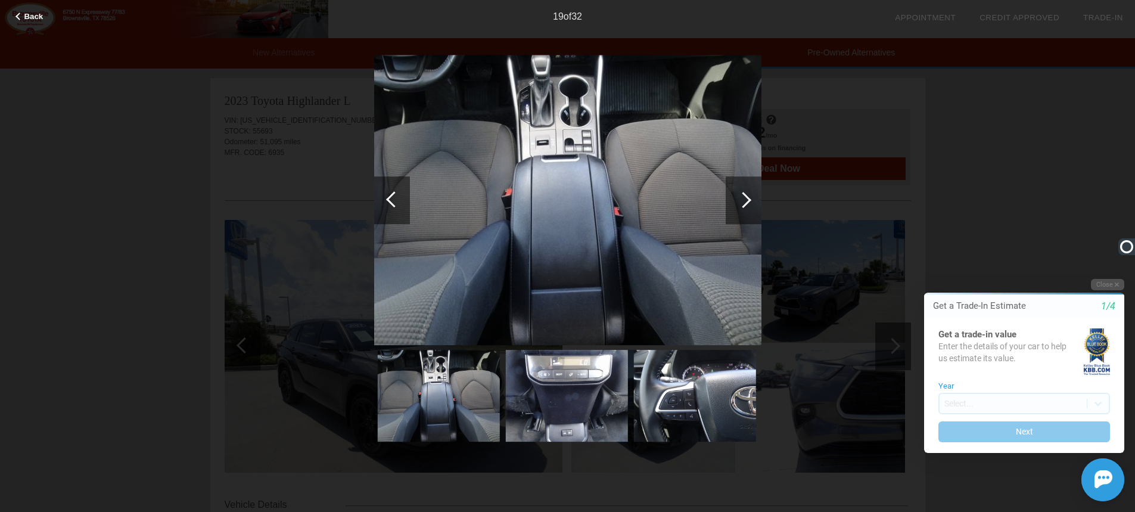
click at [748, 197] on div at bounding box center [743, 200] width 16 height 16
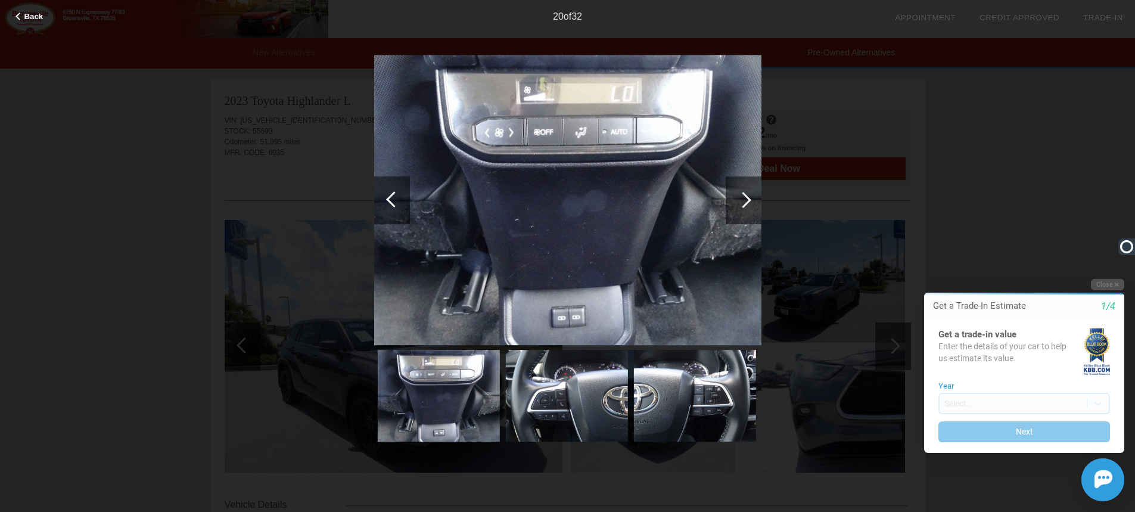
click at [748, 197] on div at bounding box center [743, 200] width 16 height 16
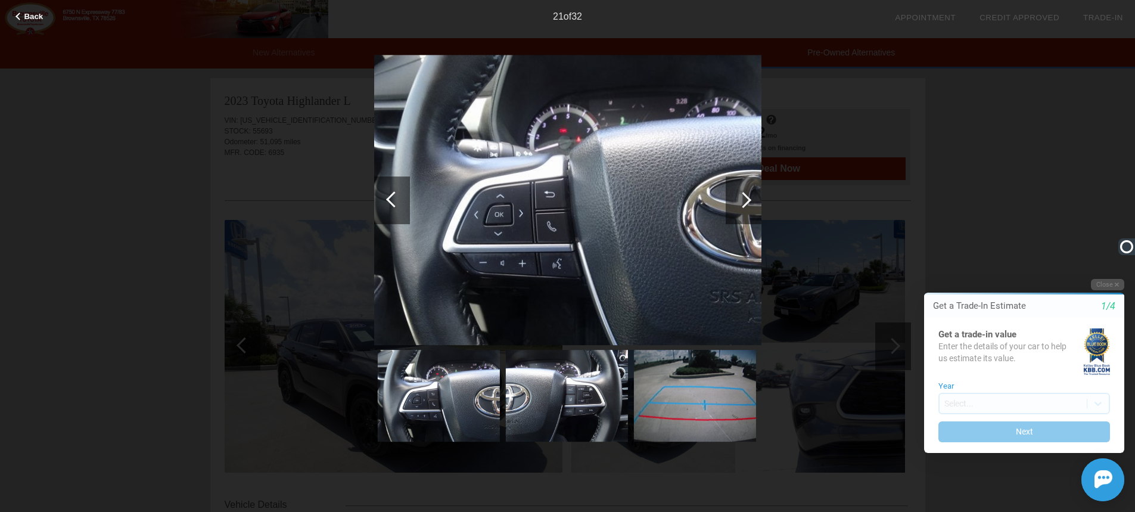
click at [748, 197] on div at bounding box center [743, 200] width 16 height 16
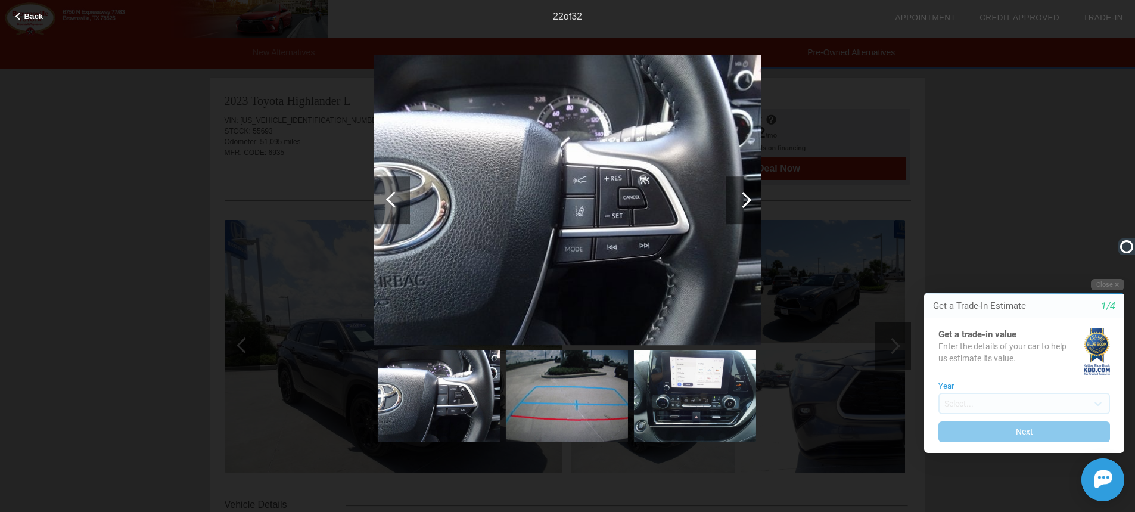
click at [748, 197] on div at bounding box center [743, 200] width 16 height 16
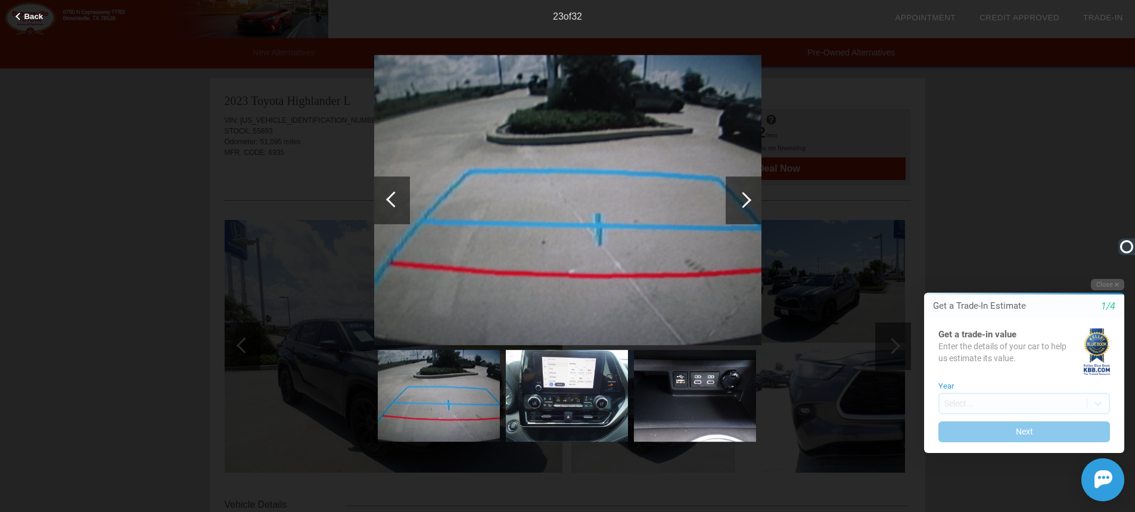
click at [37, 18] on span "Back" at bounding box center [33, 16] width 19 height 9
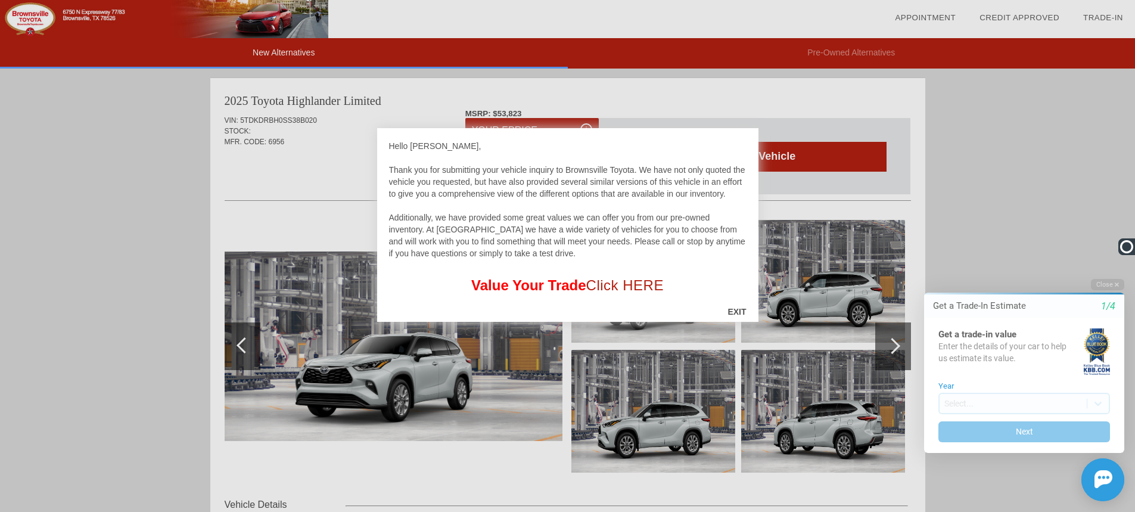
click at [731, 309] on div "EXIT" at bounding box center [737, 312] width 42 height 36
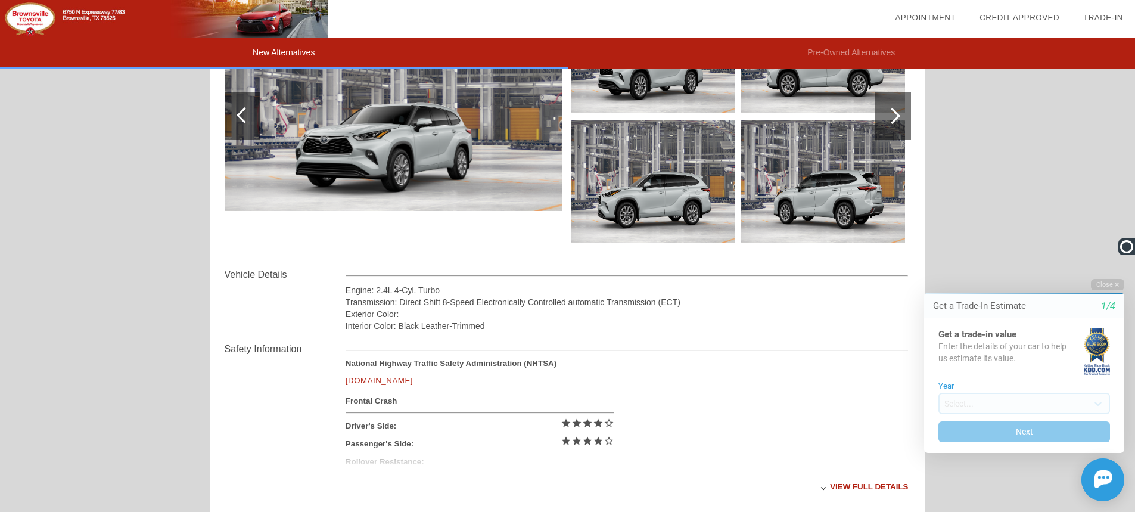
scroll to position [51, 0]
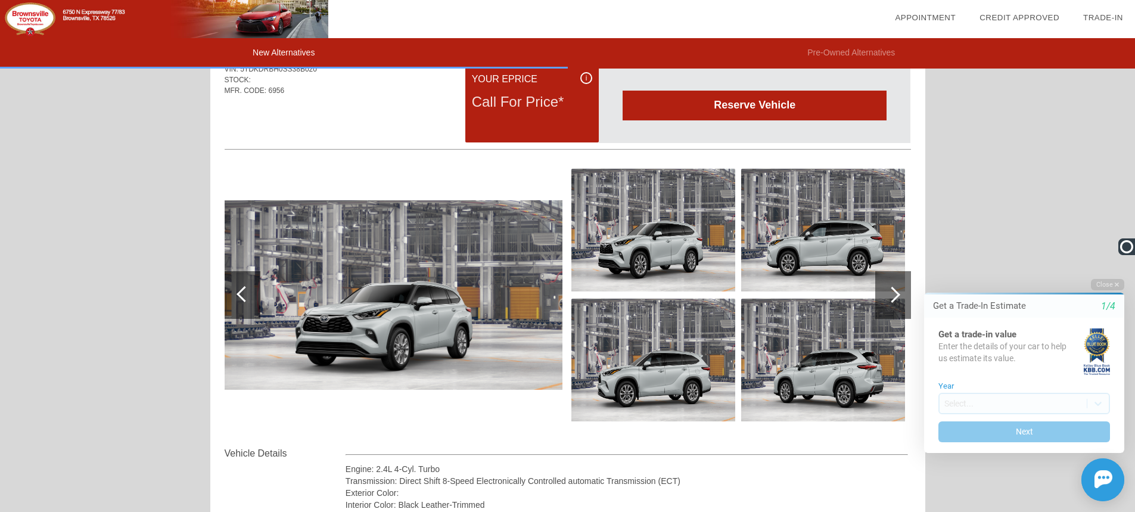
click at [486, 293] on img at bounding box center [394, 295] width 338 height 190
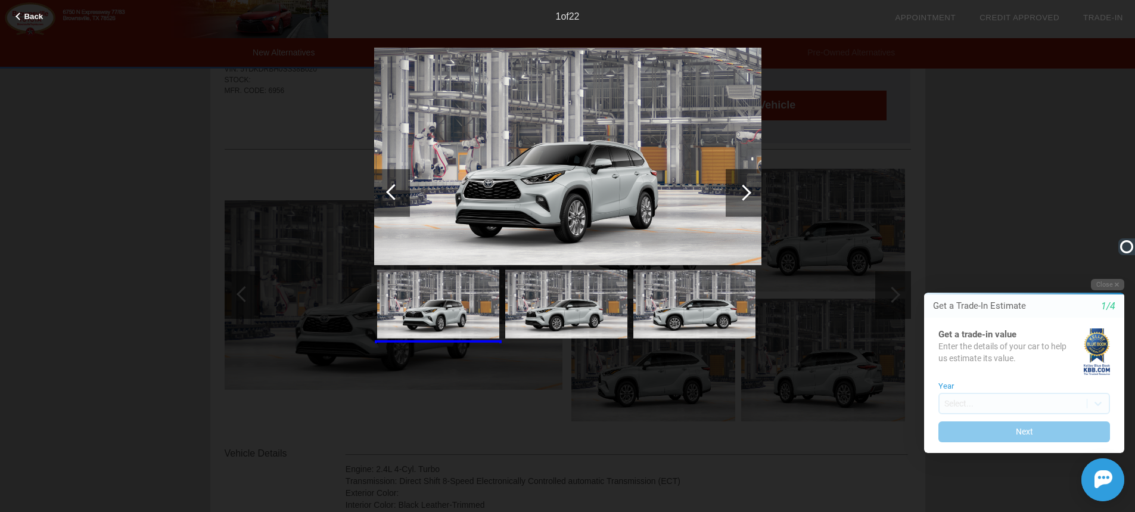
click at [746, 191] on div at bounding box center [743, 192] width 16 height 16
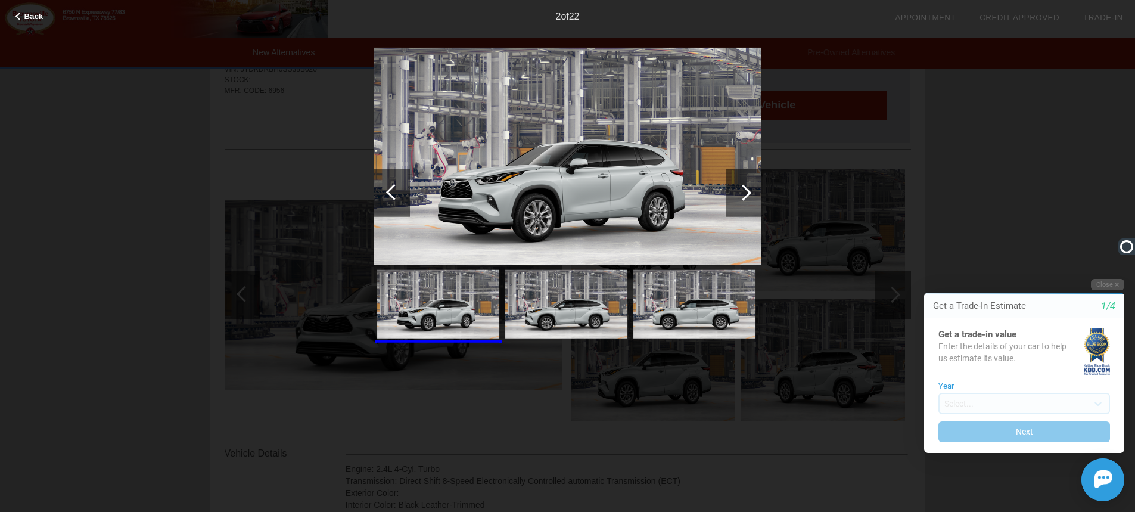
click at [746, 191] on div at bounding box center [743, 192] width 16 height 16
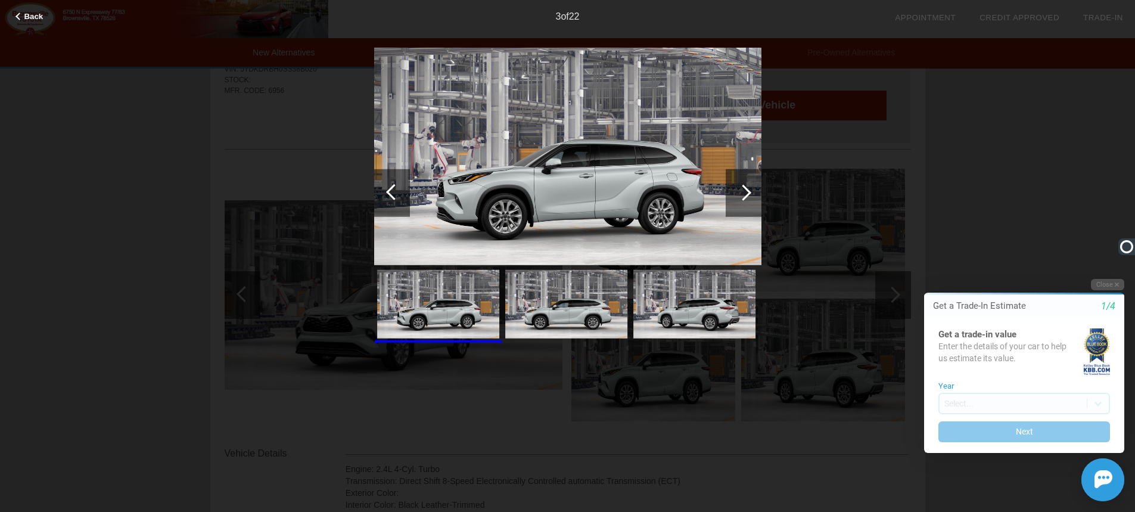
click at [746, 191] on div at bounding box center [743, 192] width 16 height 16
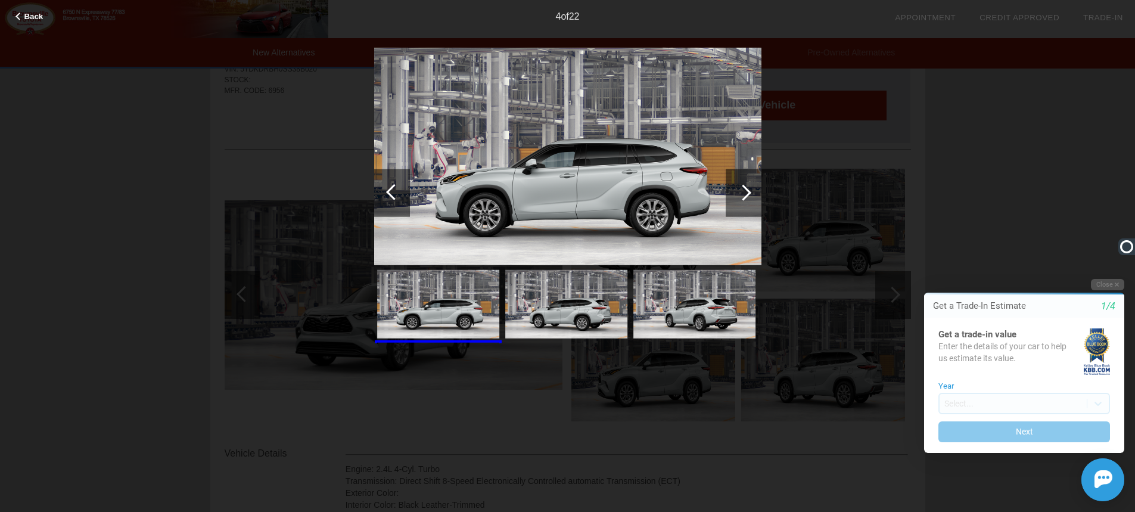
click at [746, 191] on div at bounding box center [743, 192] width 16 height 16
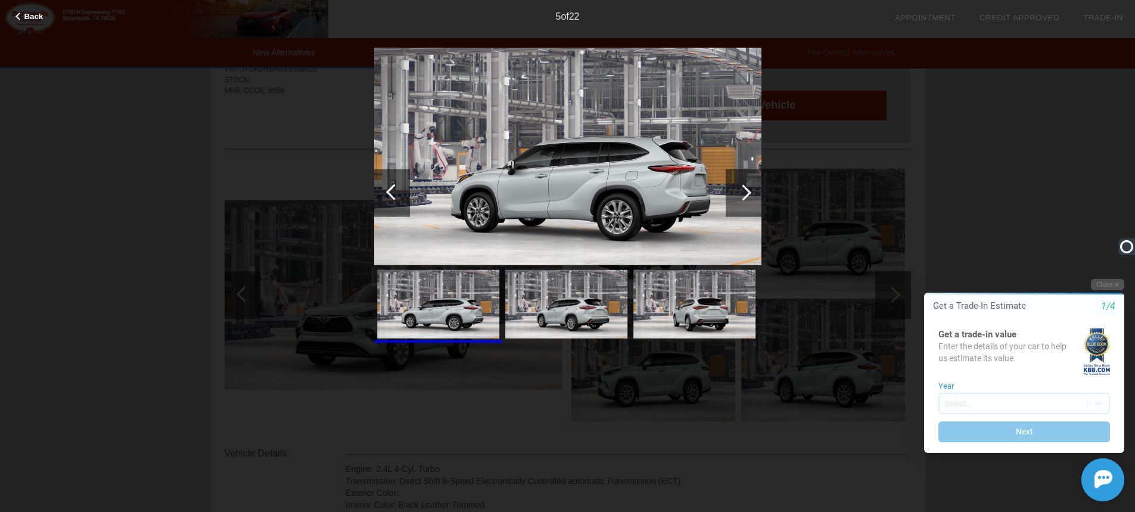
click at [746, 191] on div at bounding box center [743, 192] width 16 height 16
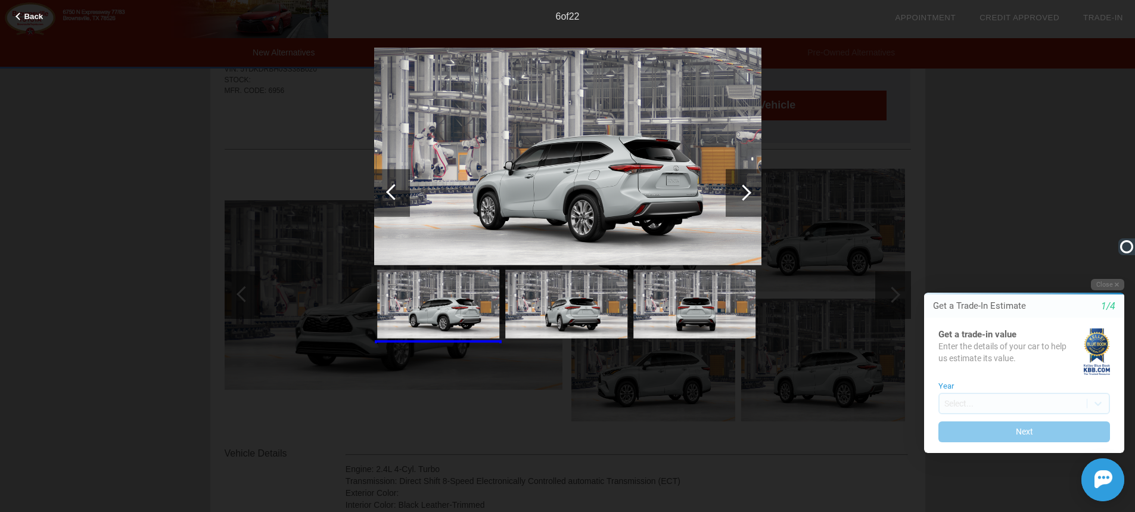
click at [746, 191] on div at bounding box center [743, 192] width 16 height 16
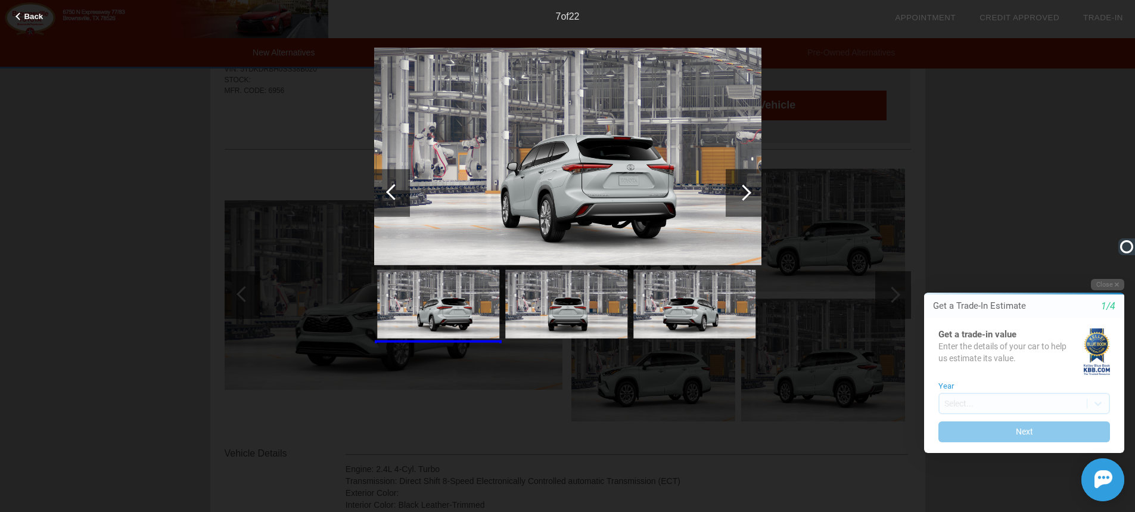
click at [746, 191] on div at bounding box center [743, 192] width 16 height 16
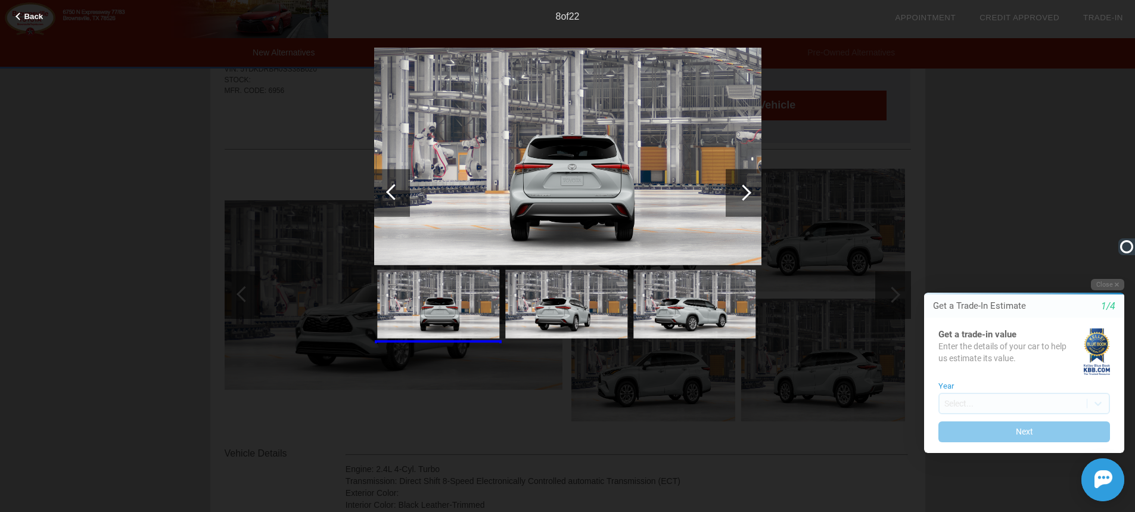
click at [746, 191] on div at bounding box center [743, 192] width 16 height 16
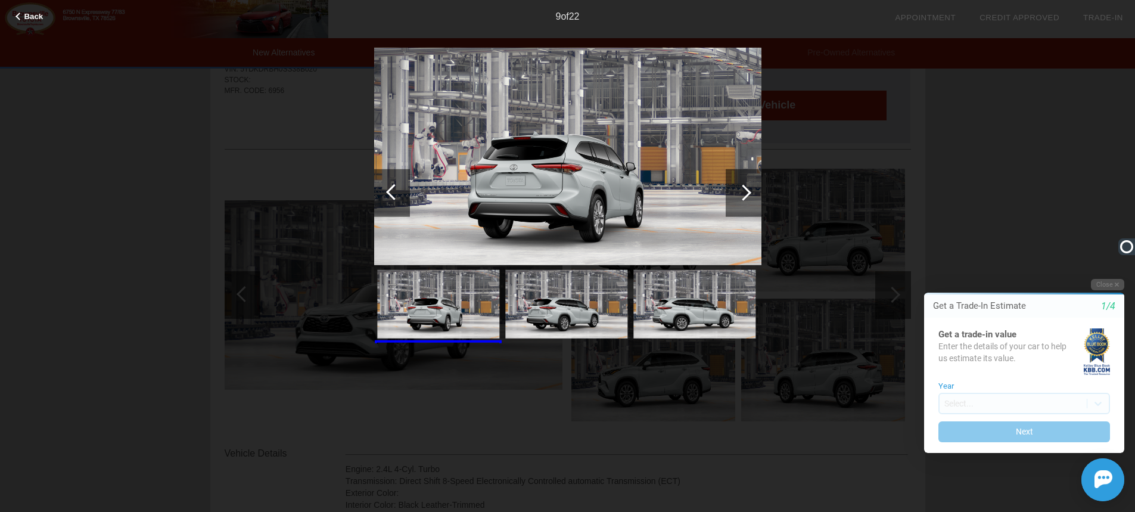
click at [746, 191] on div at bounding box center [743, 192] width 16 height 16
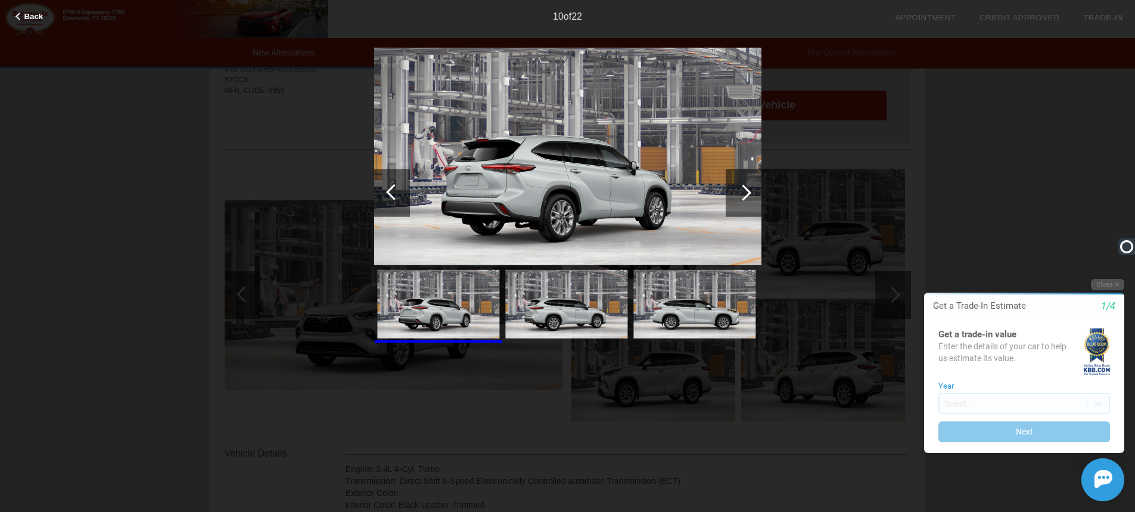
click at [746, 191] on div at bounding box center [743, 192] width 16 height 16
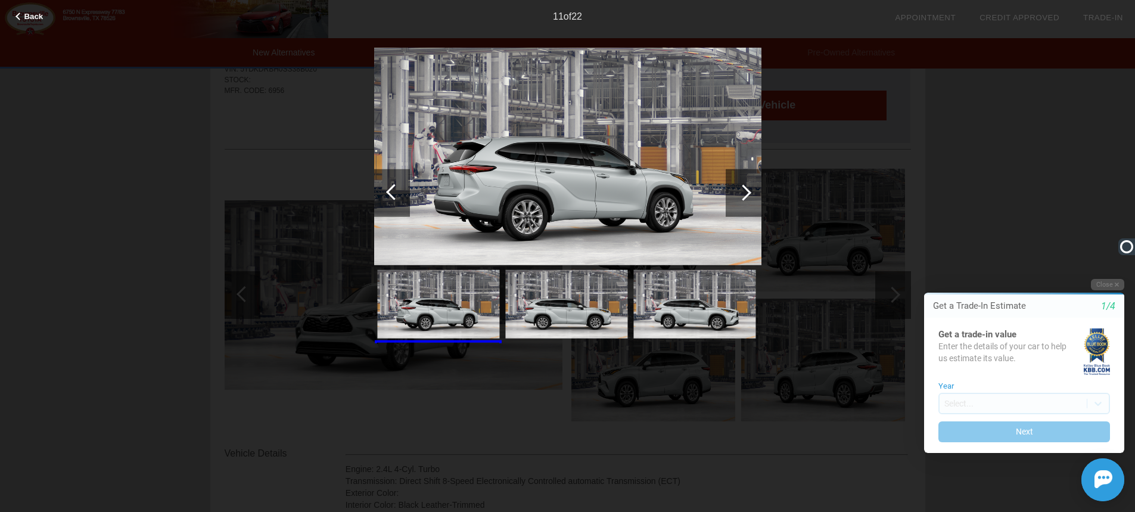
click at [746, 191] on div at bounding box center [743, 192] width 16 height 16
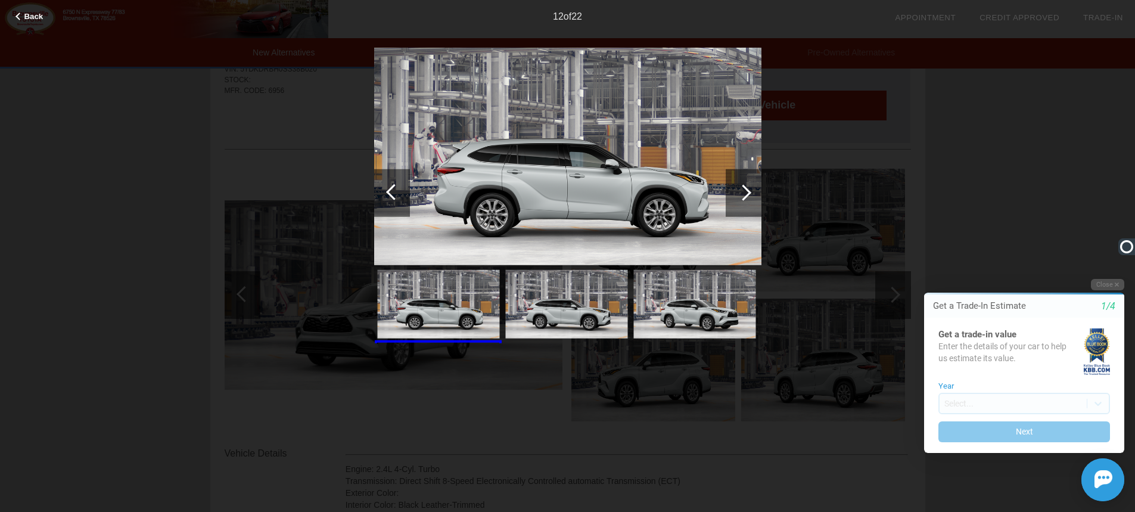
click at [746, 191] on div at bounding box center [743, 192] width 16 height 16
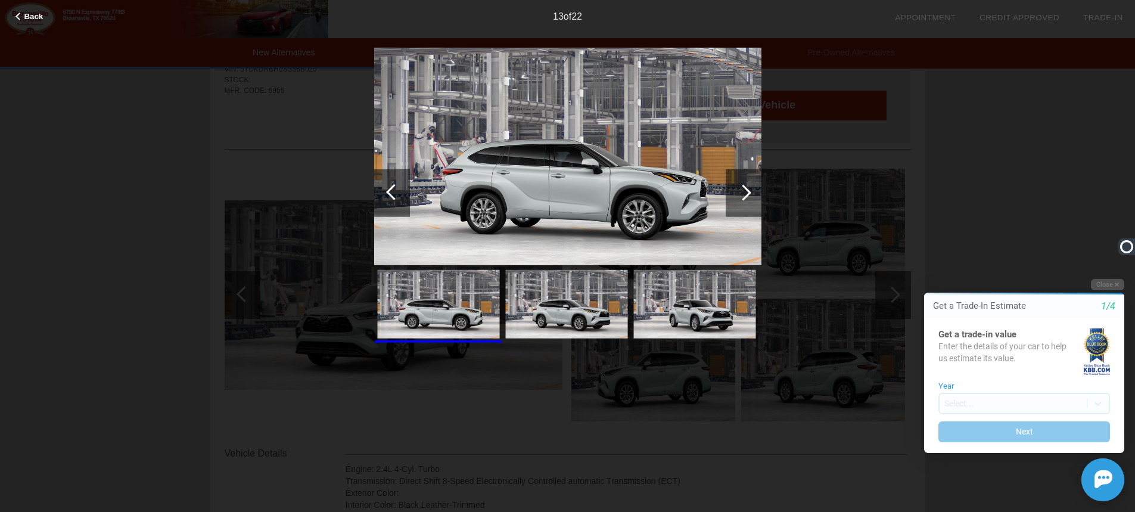
click at [746, 191] on div at bounding box center [743, 192] width 16 height 16
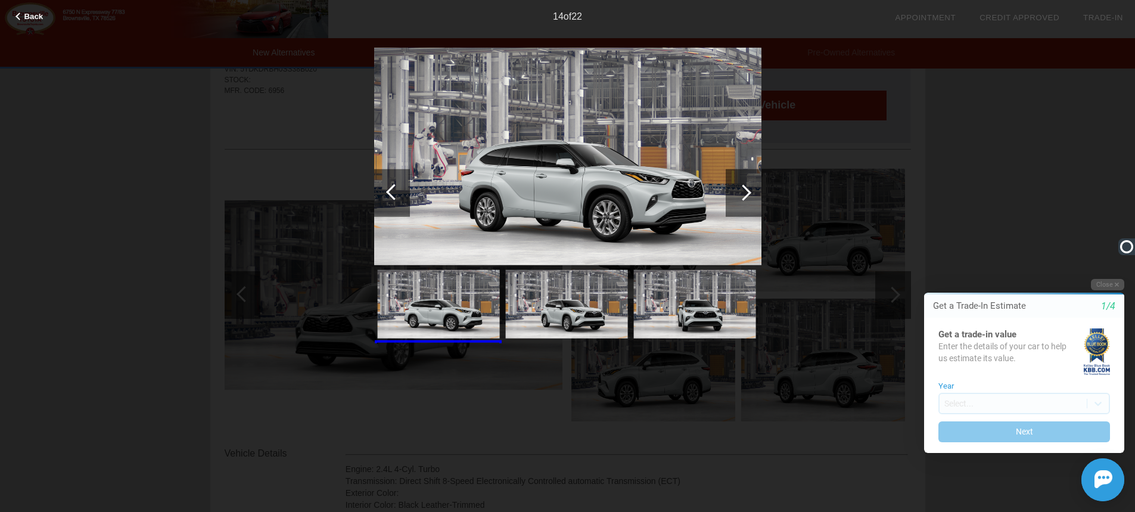
click at [746, 191] on div at bounding box center [743, 192] width 16 height 16
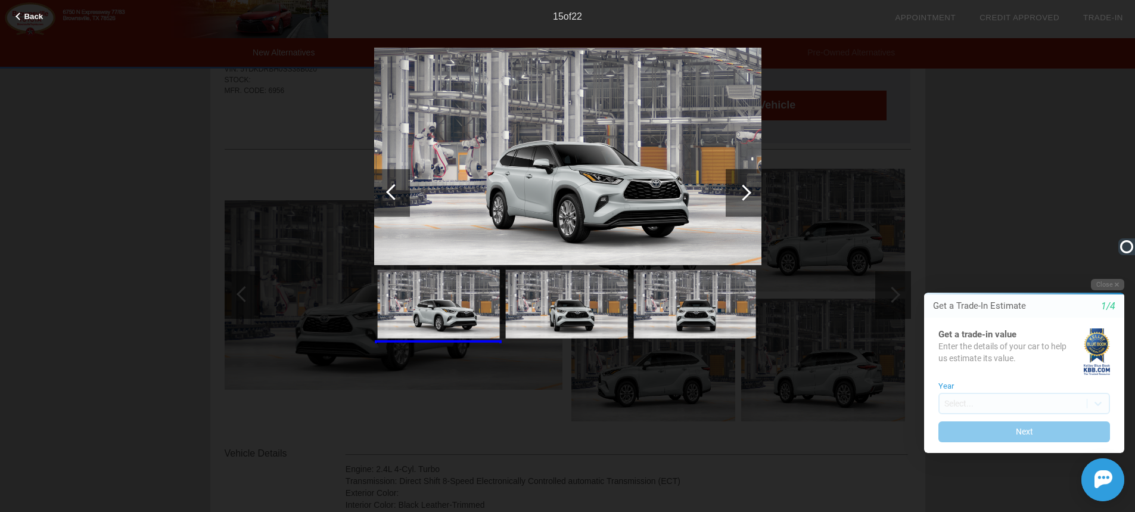
click at [746, 191] on div at bounding box center [743, 192] width 16 height 16
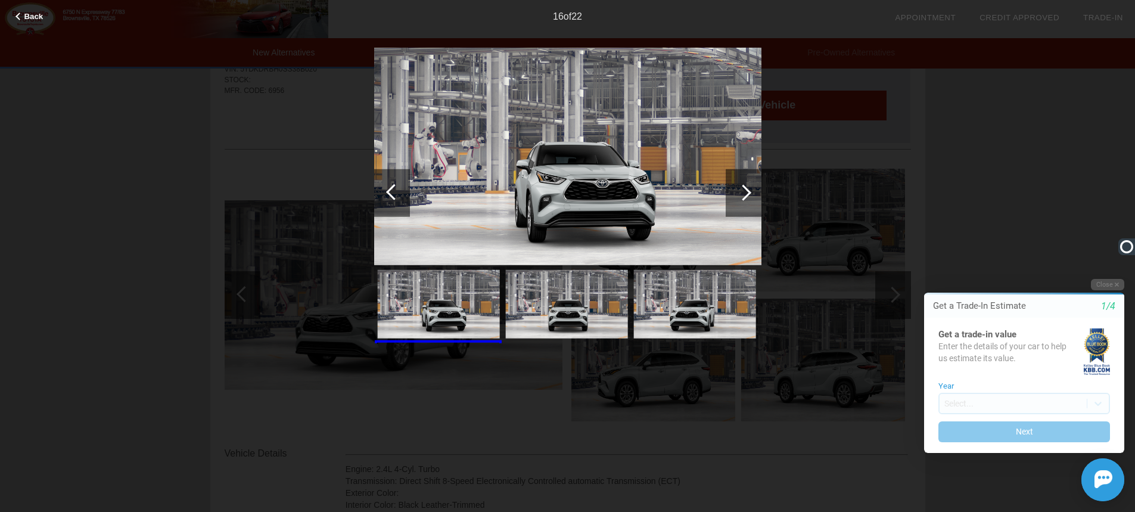
click at [746, 191] on div at bounding box center [743, 192] width 16 height 16
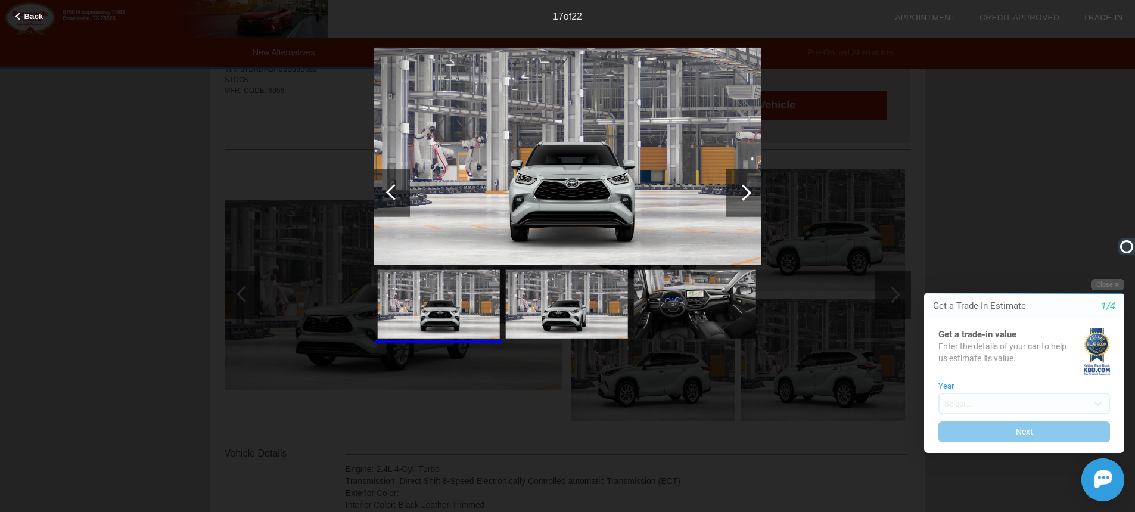
click at [746, 191] on div at bounding box center [743, 192] width 16 height 16
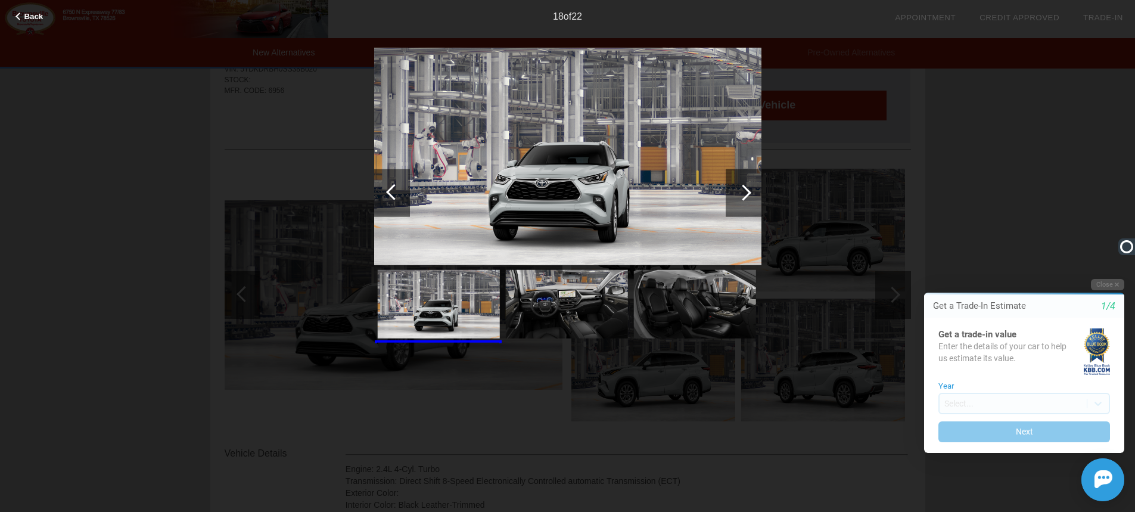
click at [746, 191] on div at bounding box center [743, 192] width 16 height 16
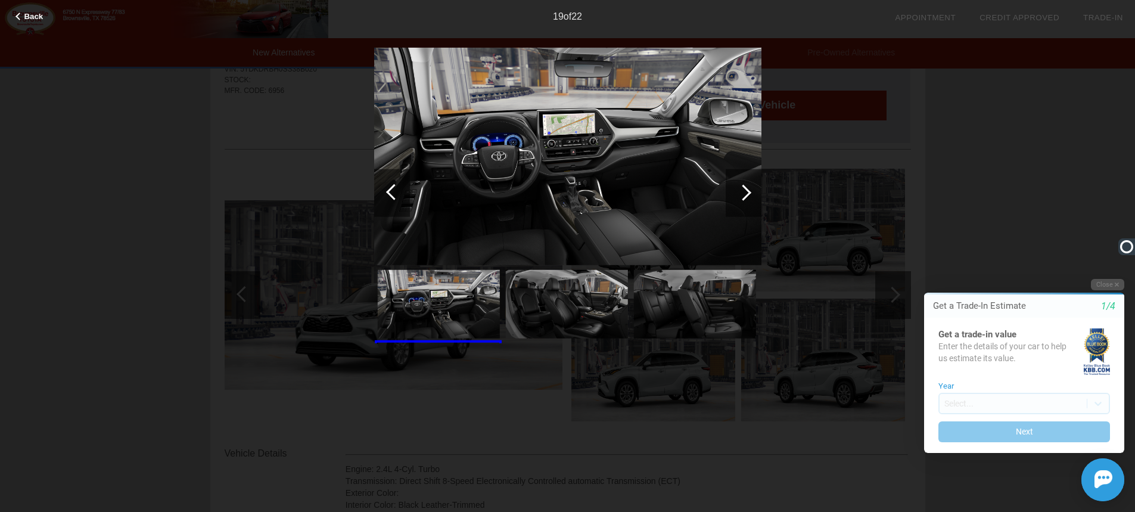
click at [746, 191] on div at bounding box center [743, 192] width 16 height 16
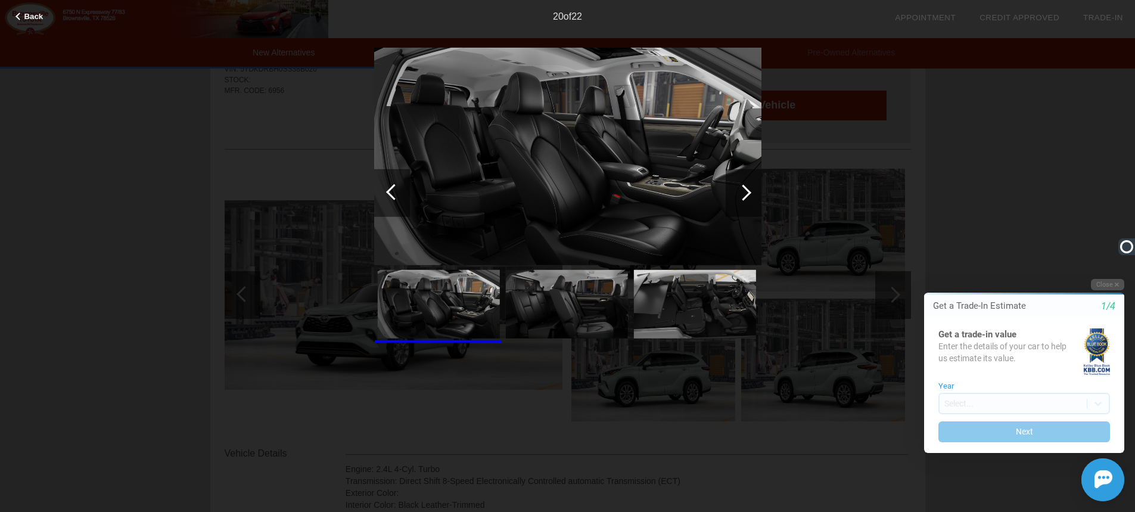
click at [387, 194] on div at bounding box center [392, 193] width 36 height 48
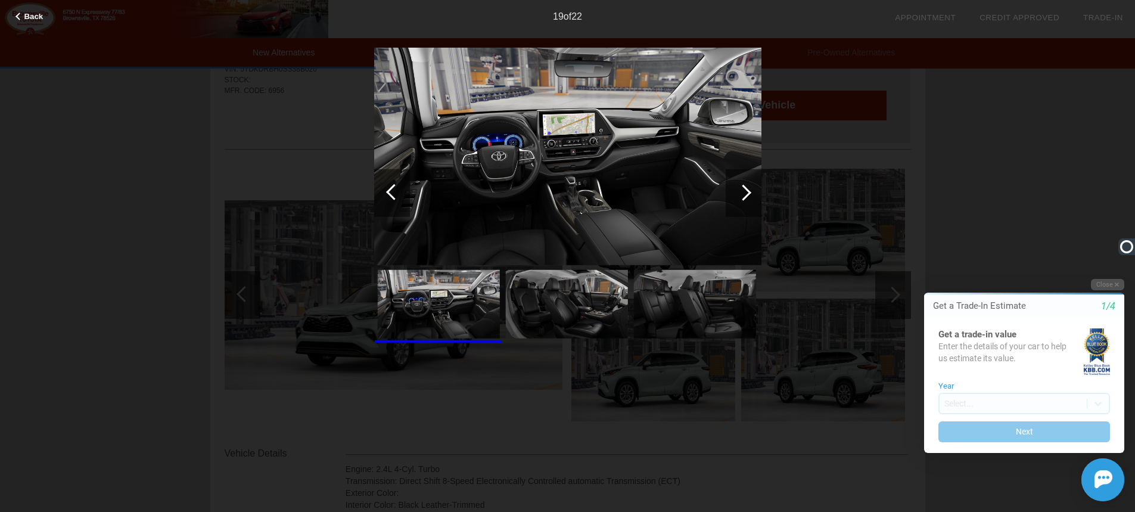
click at [742, 190] on div at bounding box center [743, 192] width 16 height 16
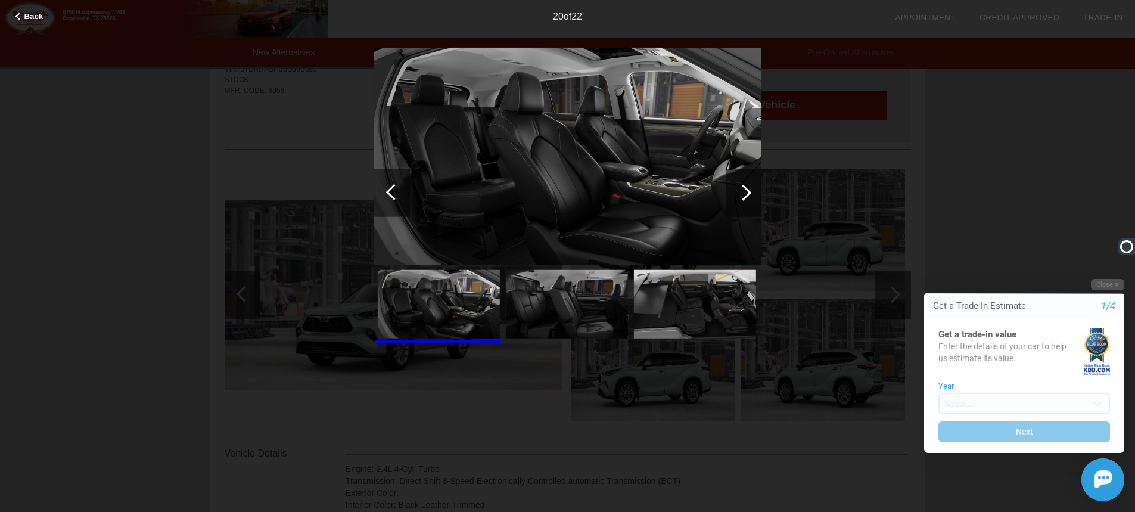
click at [742, 190] on div at bounding box center [743, 192] width 16 height 16
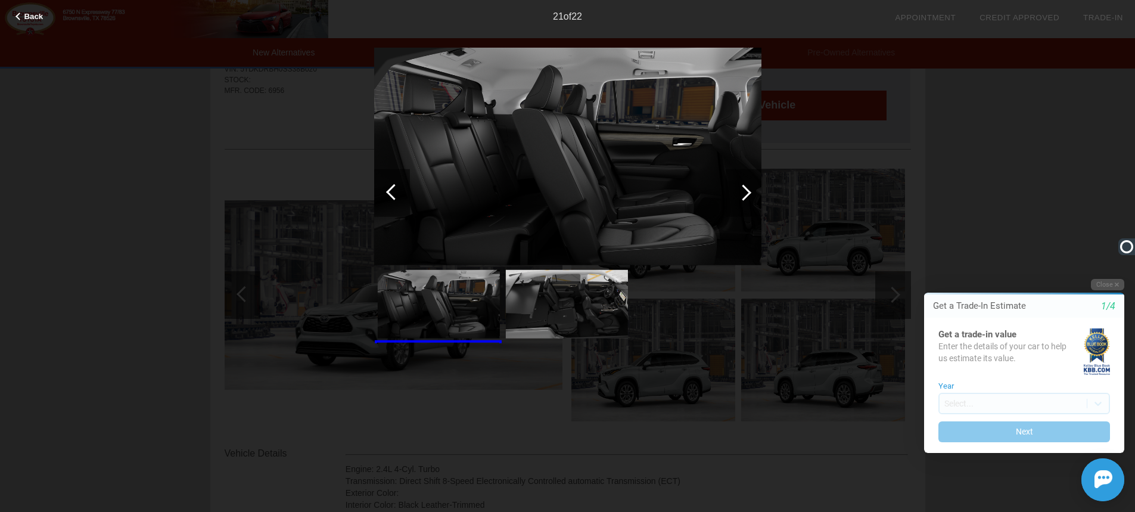
click at [742, 190] on div at bounding box center [743, 192] width 16 height 16
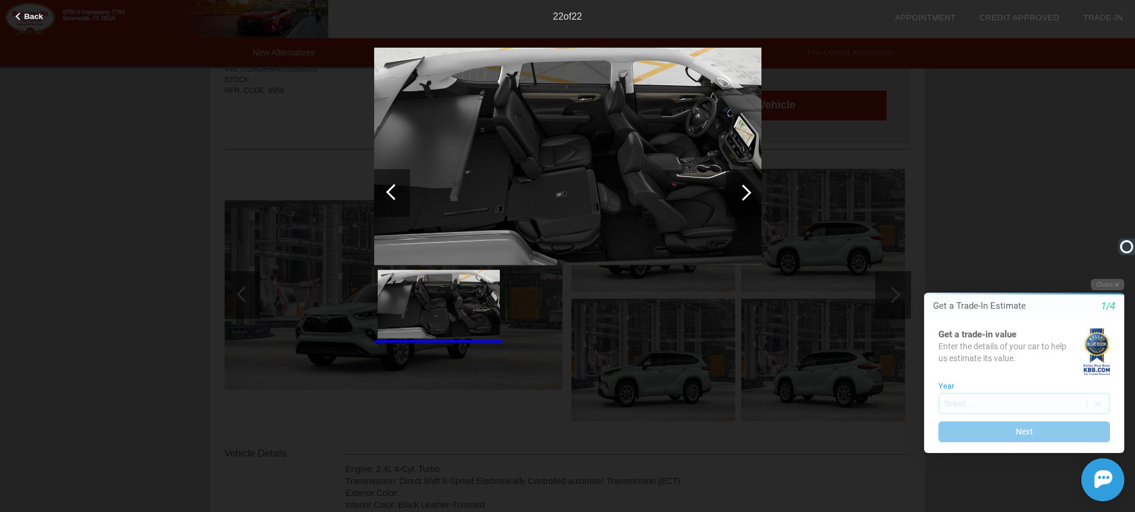
click at [742, 190] on div at bounding box center [743, 192] width 16 height 16
click at [755, 191] on div at bounding box center [744, 193] width 36 height 48
click at [749, 191] on div at bounding box center [743, 192] width 16 height 16
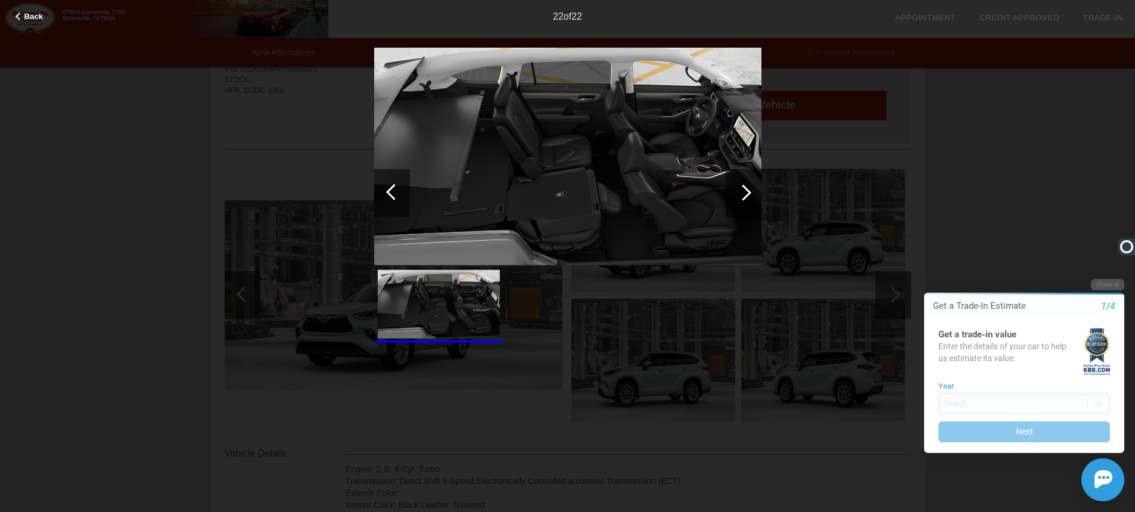
click at [749, 191] on div at bounding box center [743, 192] width 16 height 16
click at [385, 188] on div at bounding box center [392, 193] width 36 height 48
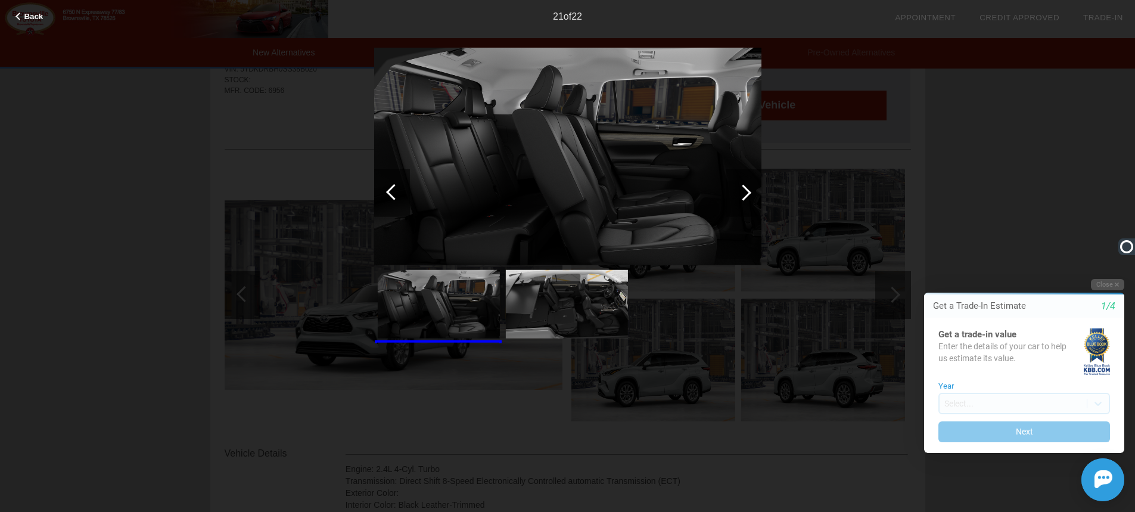
click at [385, 188] on div at bounding box center [392, 193] width 36 height 48
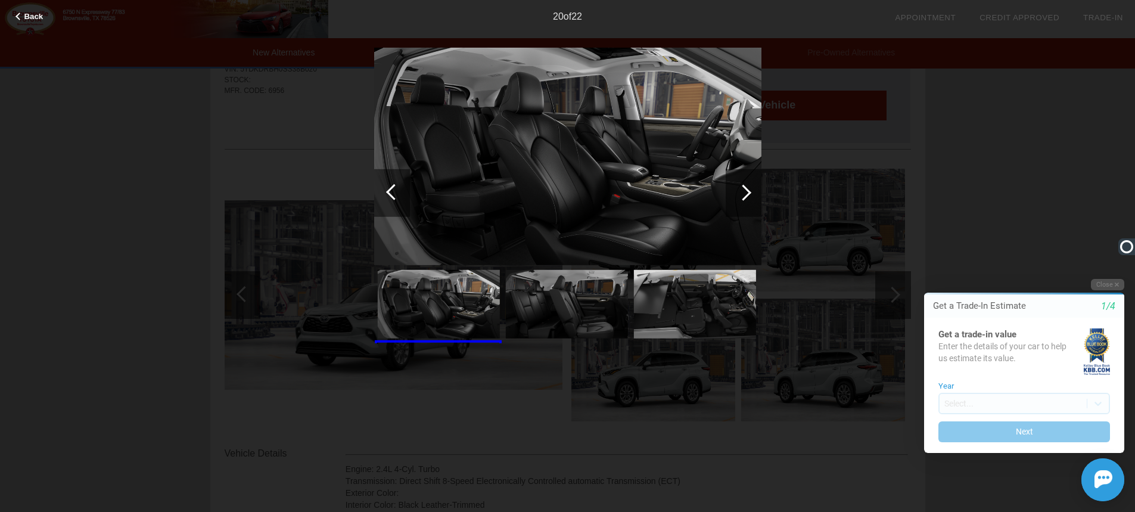
click at [385, 188] on div at bounding box center [392, 193] width 36 height 48
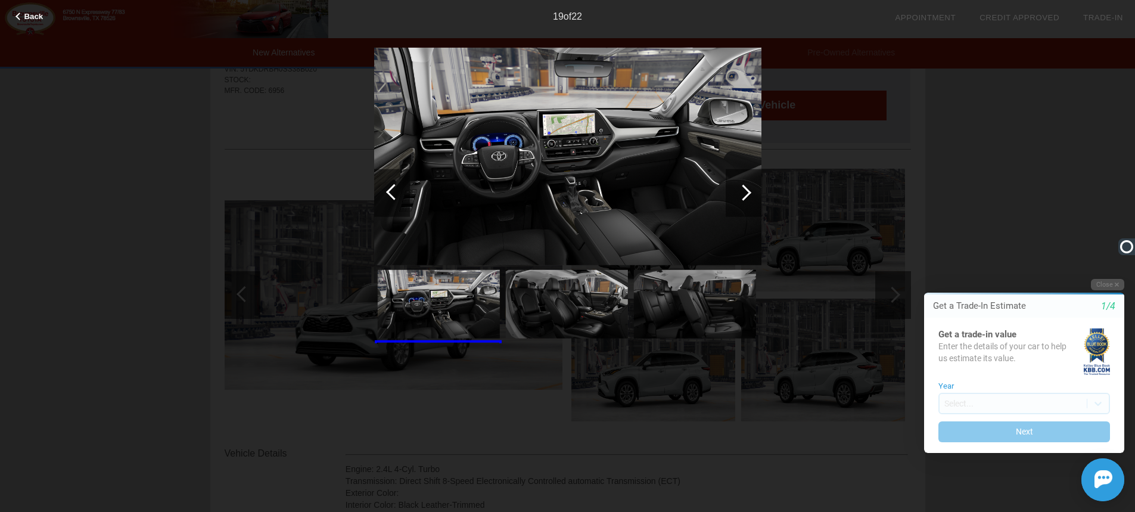
click at [385, 188] on div at bounding box center [392, 193] width 36 height 48
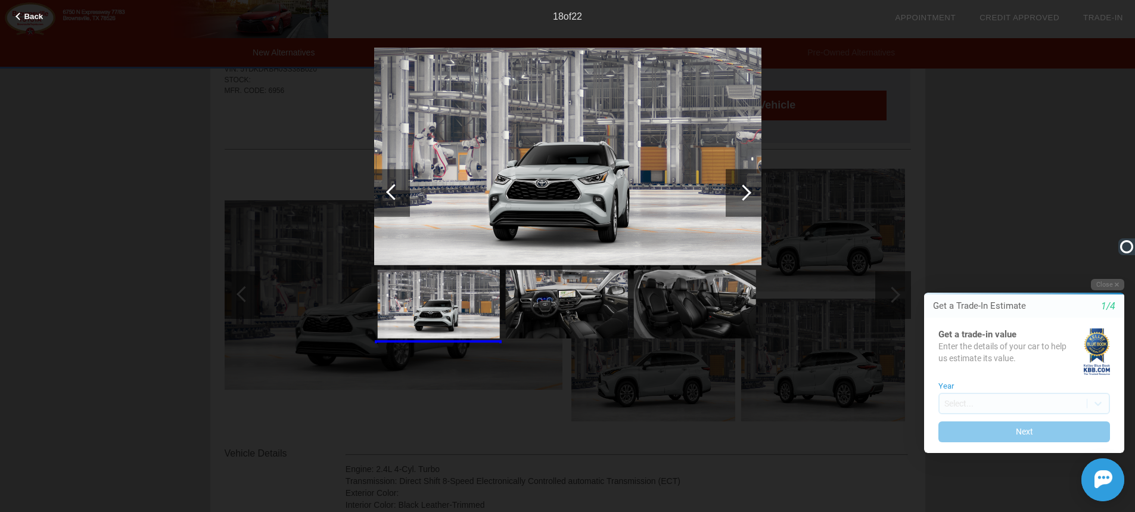
click at [385, 188] on div at bounding box center [392, 193] width 36 height 48
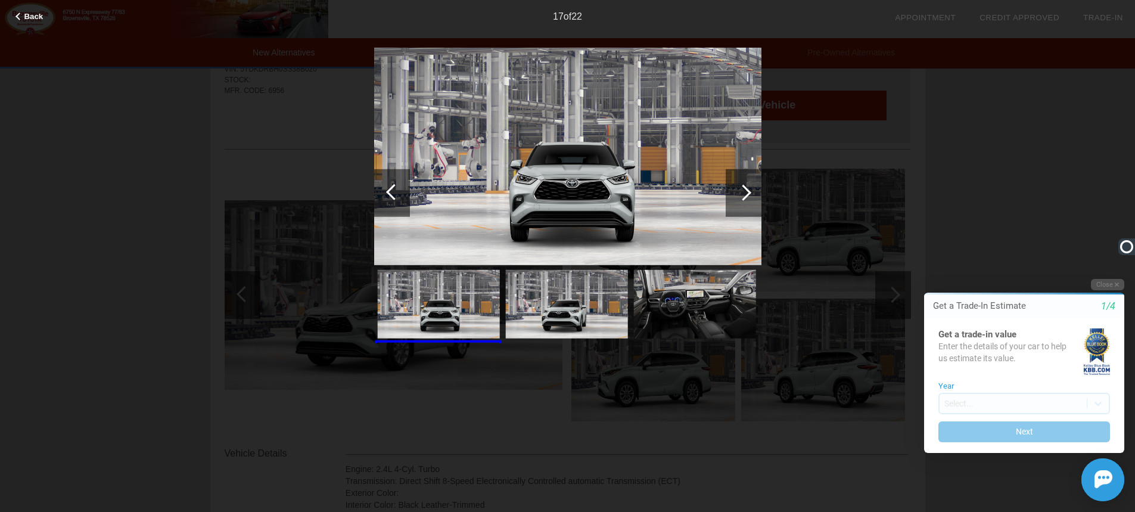
click at [385, 188] on div at bounding box center [392, 193] width 36 height 48
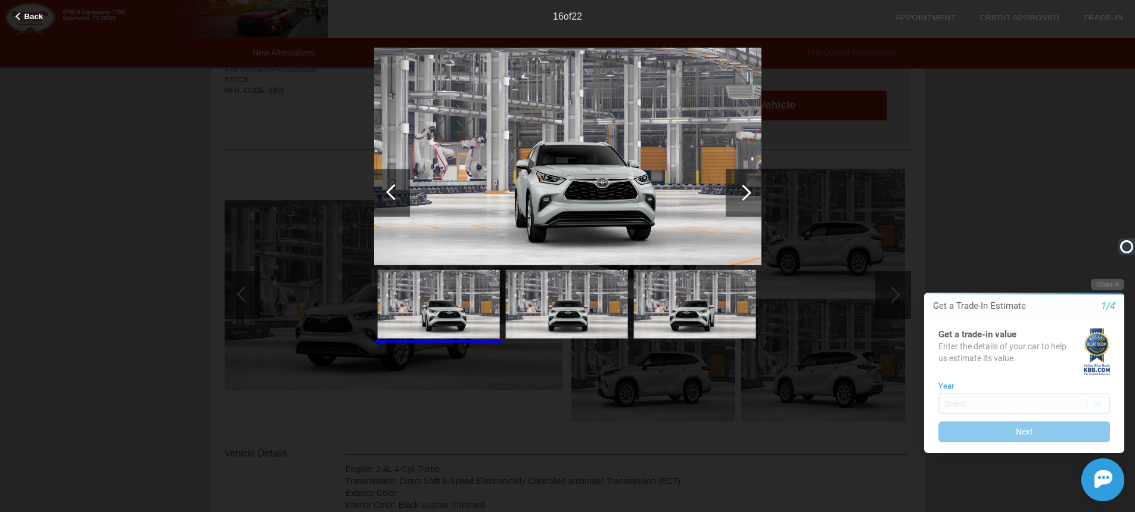
click at [21, 16] on div at bounding box center [19, 17] width 8 height 8
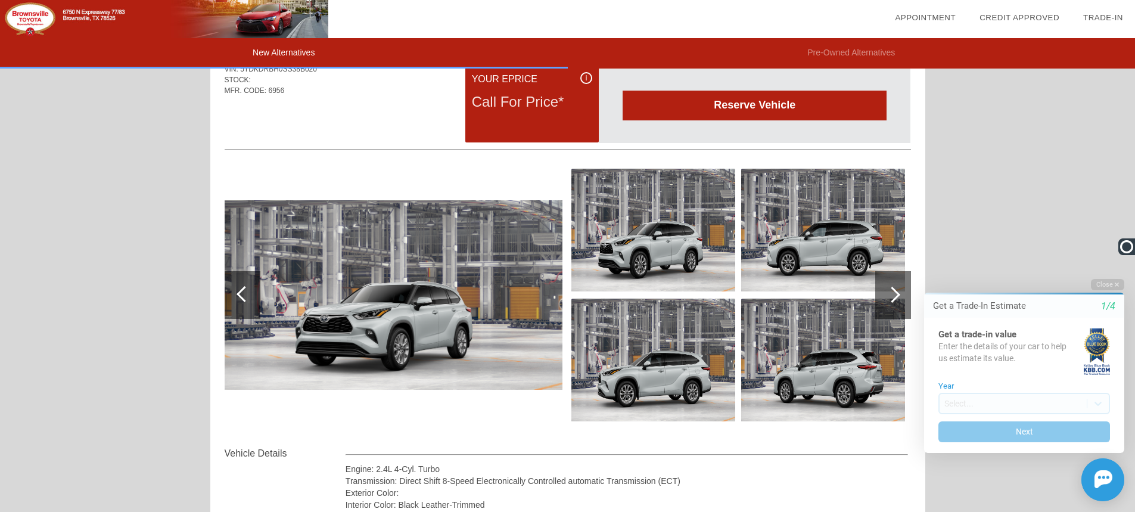
scroll to position [0, 0]
